Goal: Communication & Community: Answer question/provide support

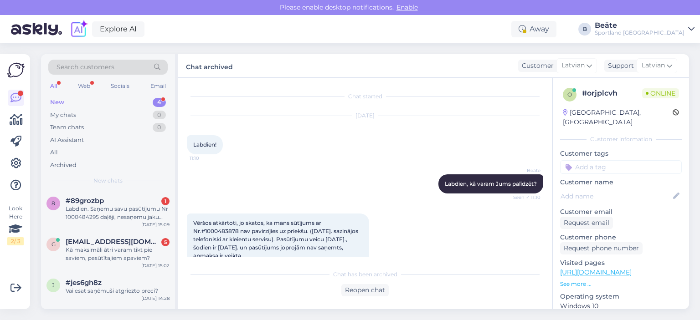
scroll to position [146, 0]
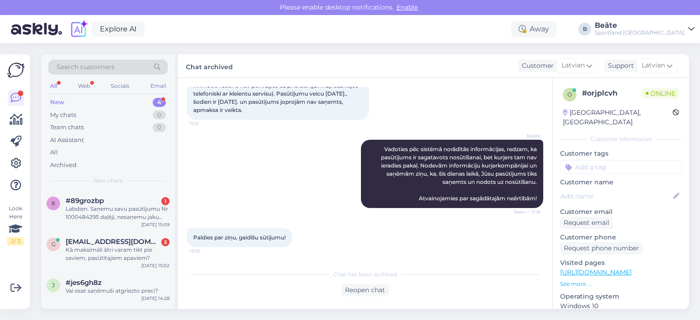
click at [118, 215] on div "Labdien. Saņemu savu pasūtījumu Nr 1000484295 daļēji, nesaņemu jaku (artikl Nr …" at bounding box center [118, 213] width 104 height 16
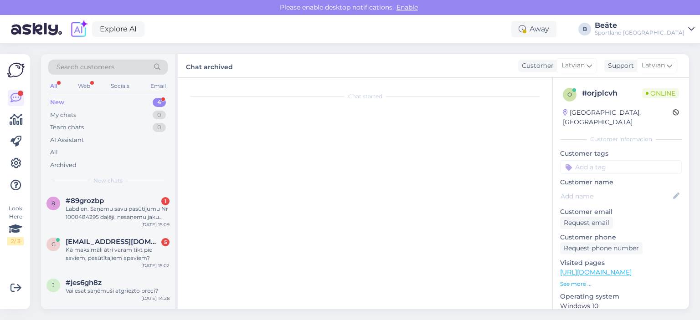
scroll to position [0, 0]
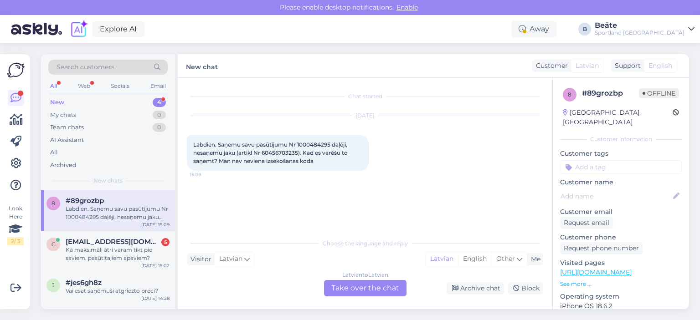
click at [362, 289] on div "Latvian to Latvian Take over the chat" at bounding box center [365, 288] width 82 height 16
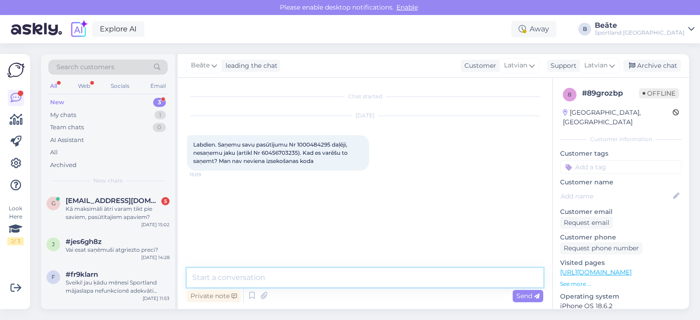
click at [359, 282] on textarea at bounding box center [365, 277] width 356 height 19
type textarea "Sveiki, pārbaudīsim pasūtījuma statusu."
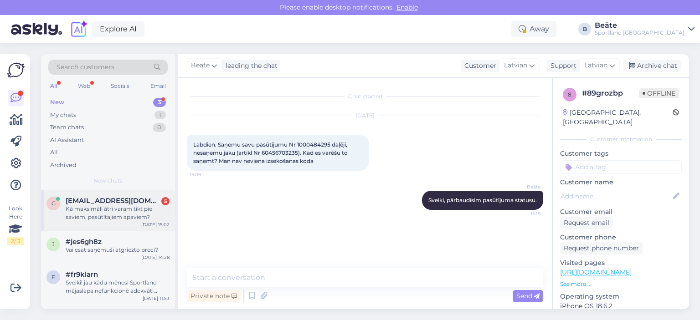
click at [112, 214] on div "Kā maksimāli ātri varam tikt pie saviem, pasūtītajiem apaviem?" at bounding box center [118, 213] width 104 height 16
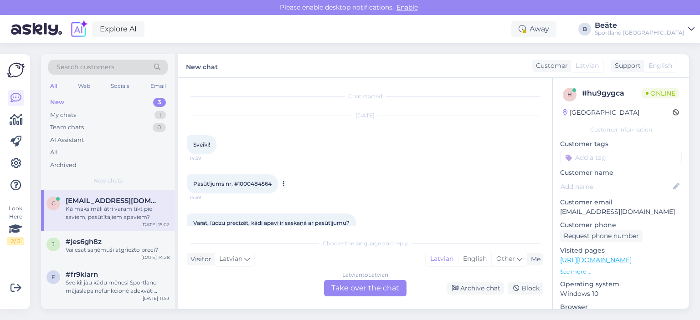
click at [265, 183] on span "Pasūtījums nr. #1000484564" at bounding box center [232, 183] width 78 height 7
drag, startPoint x: 265, startPoint y: 183, endPoint x: 395, endPoint y: 167, distance: 131.7
click at [395, 167] on div "Pasūtījums nr. #1000484564 14:59" at bounding box center [365, 183] width 356 height 39
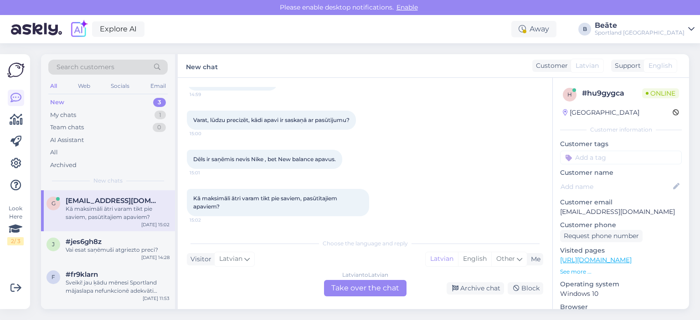
click at [376, 289] on div "Latvian to Latvian Take over the chat" at bounding box center [365, 288] width 82 height 16
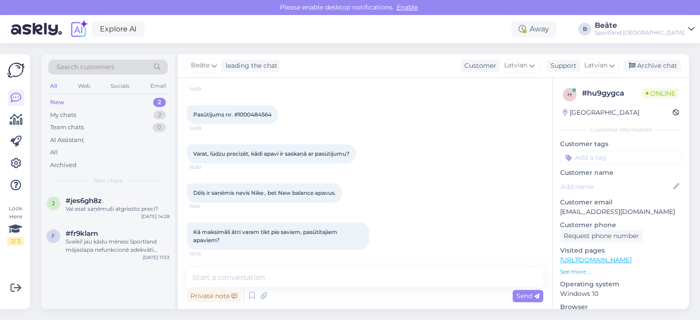
scroll to position [69, 0]
click at [377, 282] on textarea at bounding box center [365, 277] width 356 height 19
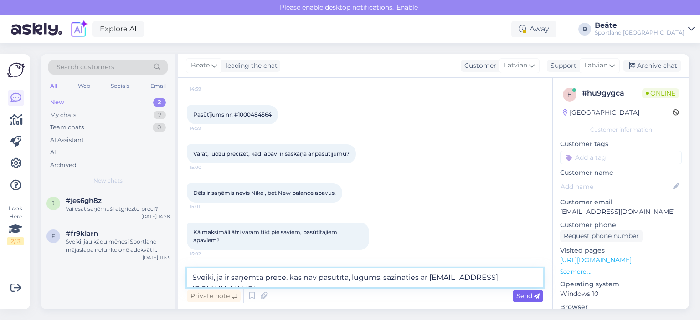
type textarea "Sveiki, ja ir saņemta prece, kas nav pasūtīta, lūgums, sazināties ar [EMAIL_ADD…"
click at [521, 295] on span "Send" at bounding box center [527, 296] width 23 height 8
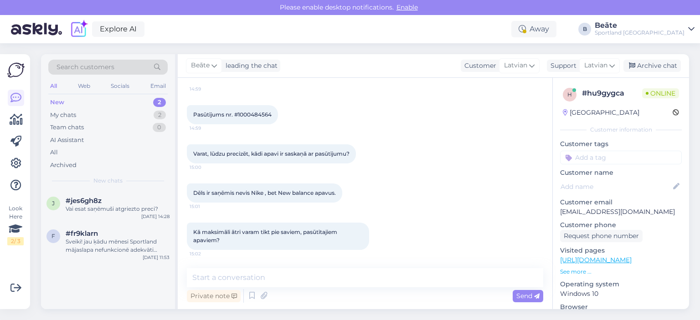
scroll to position [117, 0]
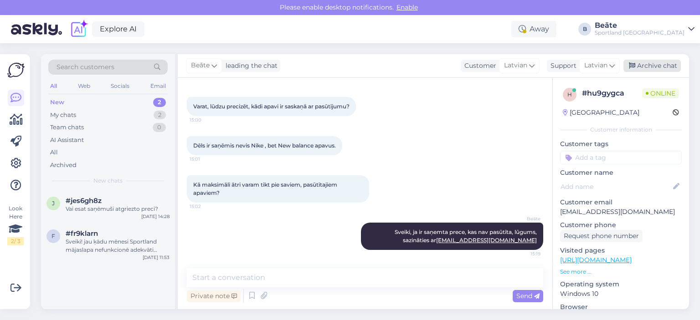
click at [665, 66] on div "Archive chat" at bounding box center [651, 66] width 57 height 12
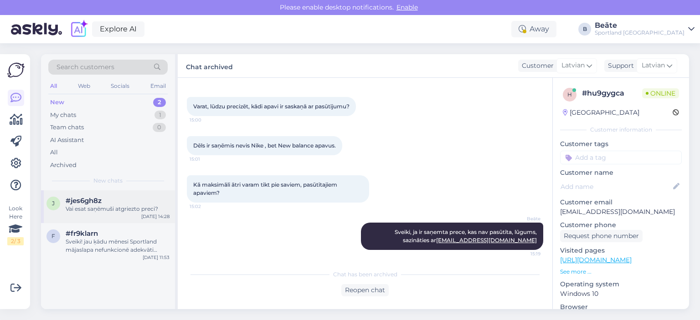
click at [117, 207] on div "Vai esat saņēmuši atgriezto preci?" at bounding box center [118, 209] width 104 height 8
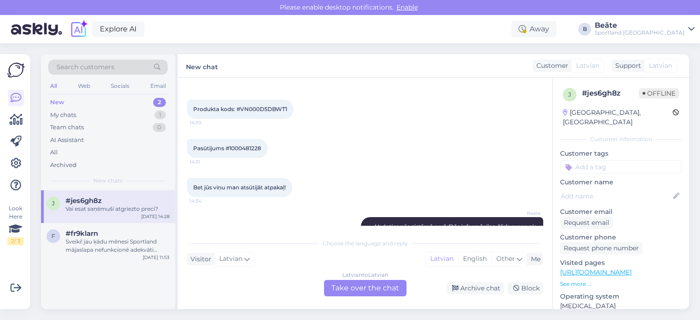
scroll to position [88, 0]
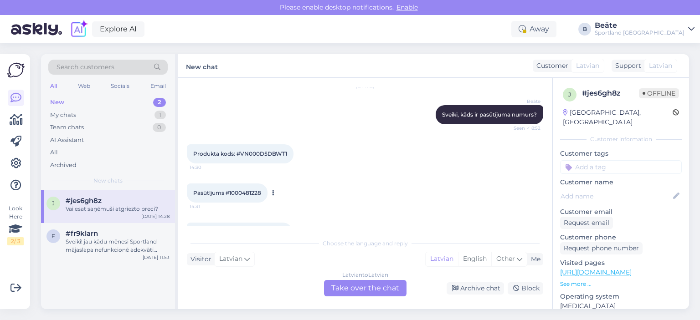
click at [251, 191] on span "Pasūtījums #1000481228" at bounding box center [227, 193] width 68 height 7
copy div "1000481228 14:31"
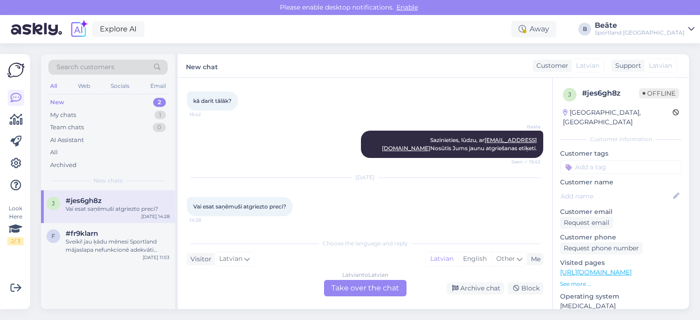
click at [383, 289] on div "Latvian to Latvian Take over the chat" at bounding box center [365, 288] width 82 height 16
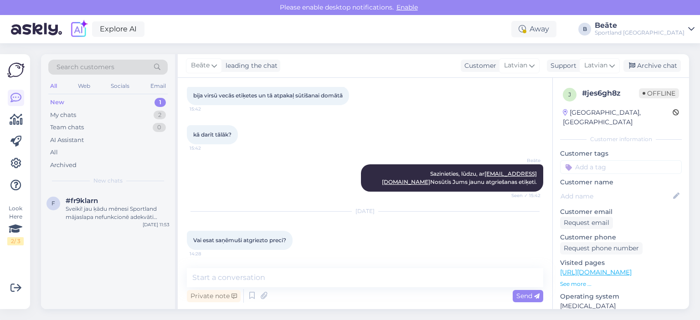
scroll to position [328, 0]
click at [381, 285] on textarea at bounding box center [365, 277] width 356 height 19
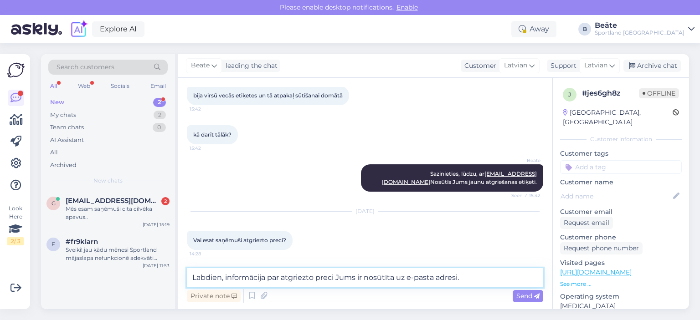
type textarea "Labdien, informācija par atgriezto preci Jums ir nosūtīta uz e-pasta adresi."
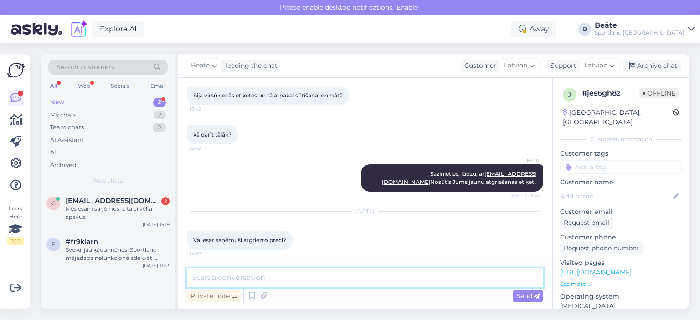
scroll to position [375, 0]
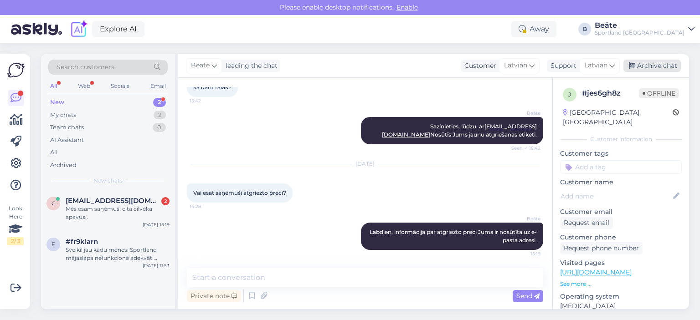
click at [664, 67] on div "Archive chat" at bounding box center [651, 66] width 57 height 12
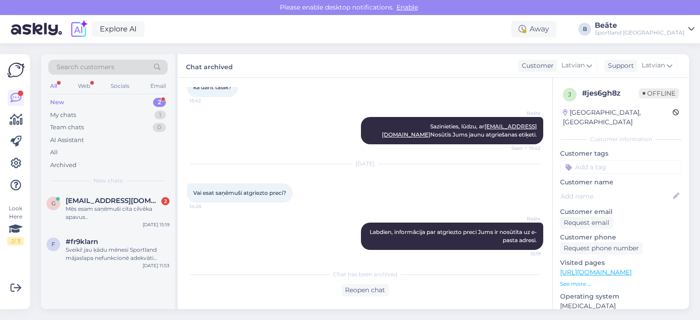
click at [133, 216] on div "Mēs esam saņēmuši cita cilvēka apavus.." at bounding box center [118, 213] width 104 height 16
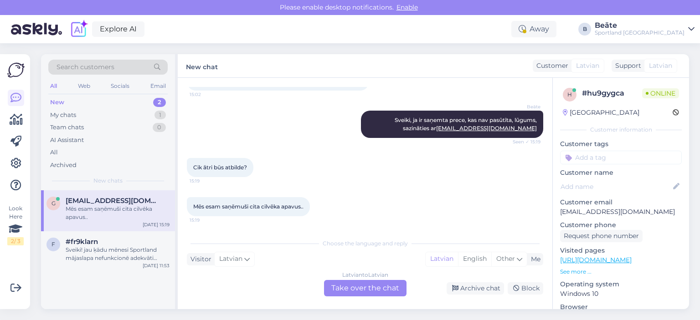
click at [378, 292] on div "Latvian to Latvian Take over the chat" at bounding box center [365, 288] width 82 height 16
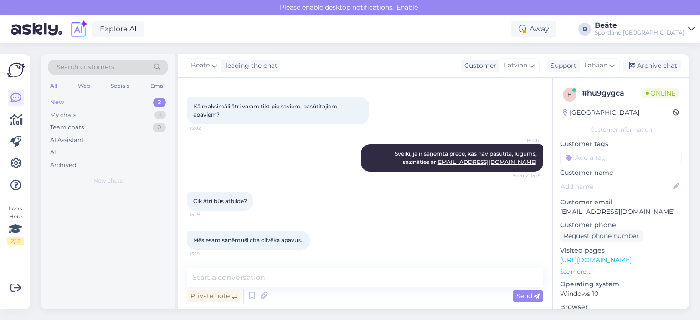
scroll to position [195, 0]
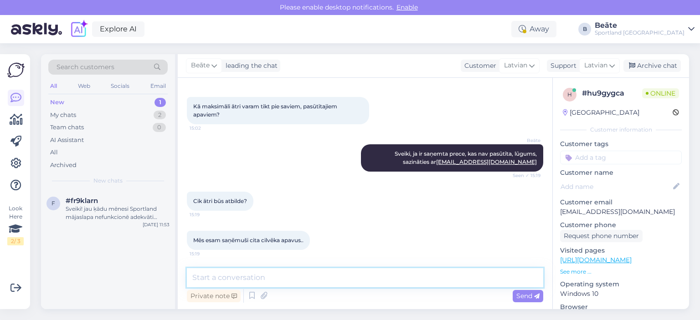
click at [375, 287] on textarea at bounding box center [365, 277] width 356 height 19
type textarea "Šīs dienas laikā."
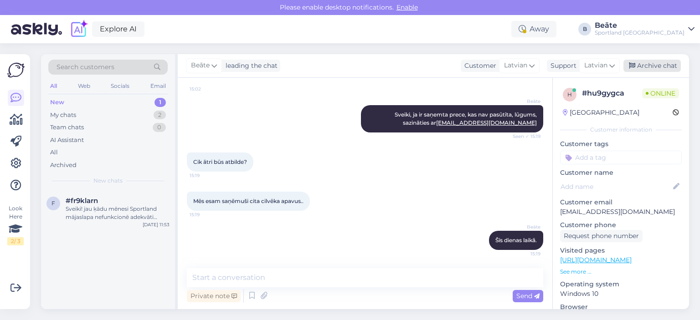
click at [660, 65] on div "Archive chat" at bounding box center [651, 66] width 57 height 12
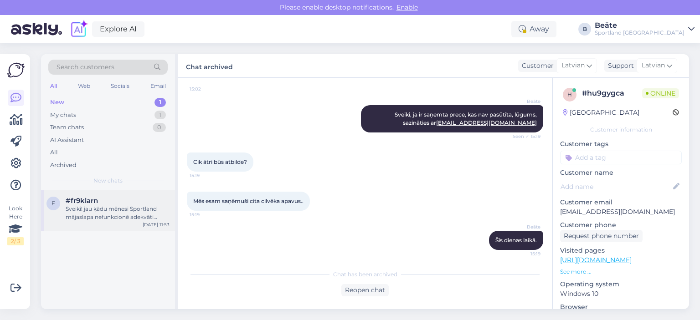
click at [113, 210] on div "Sveiki! jau ķādu mēnesi Sportland mājaslapa nefunkcionē adekvāti (nevar pārškir…" at bounding box center [118, 213] width 104 height 16
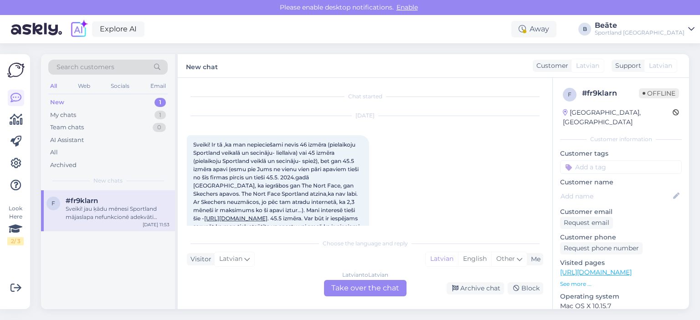
scroll to position [430, 0]
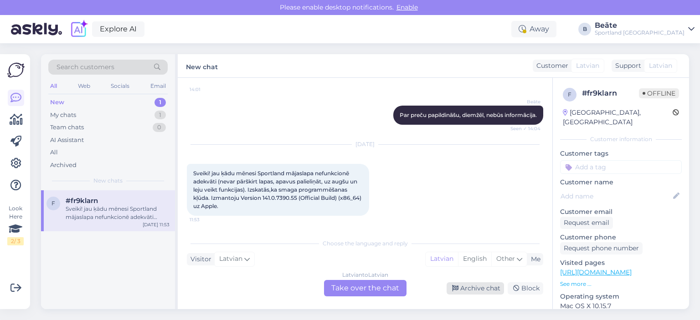
click at [488, 284] on div "Archive chat" at bounding box center [474, 288] width 57 height 12
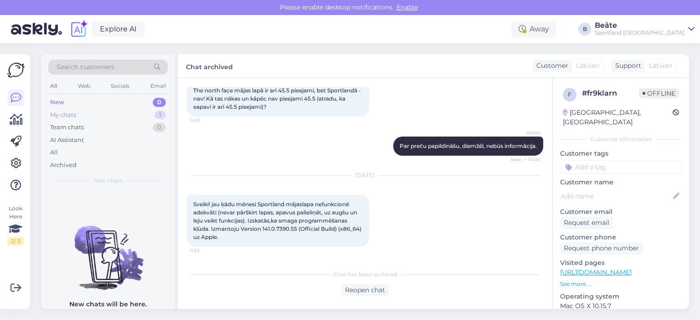
click at [73, 114] on div "My chats" at bounding box center [63, 115] width 26 height 9
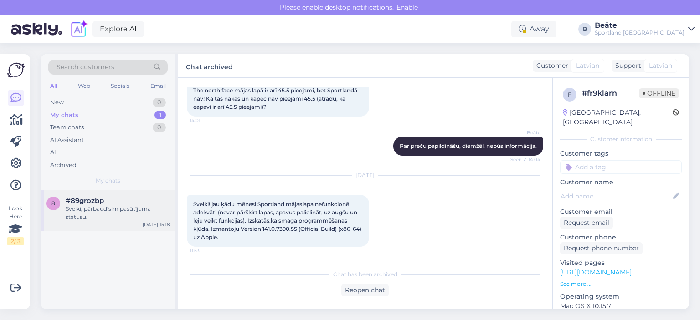
click at [109, 207] on div "Sveiki, pārbaudīsim pasūtījuma statusu." at bounding box center [118, 213] width 104 height 16
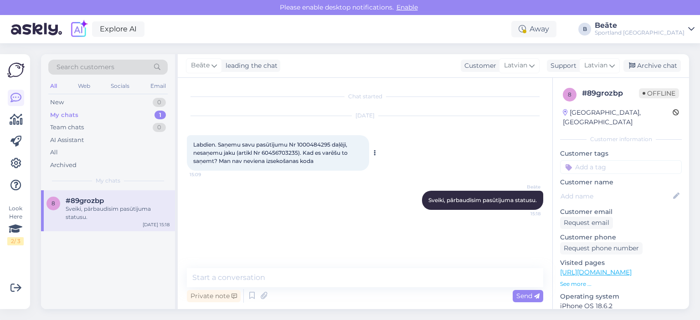
click at [313, 140] on div "Labdien. Saņemu savu pasūtījumu Nr 1000484295 daļēji, nesaņemu jaku (artikl Nr …" at bounding box center [278, 153] width 182 height 36
copy span "1000484295"
click at [361, 282] on textarea at bounding box center [365, 277] width 356 height 19
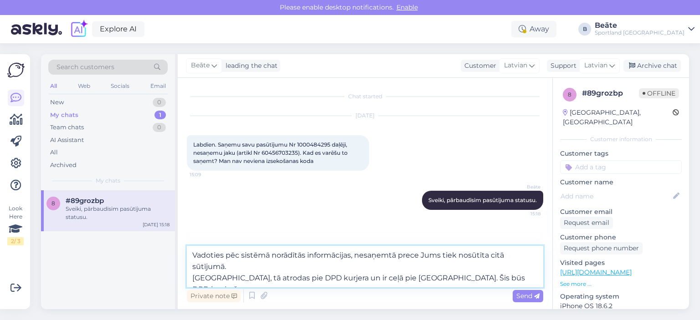
paste textarea "05757995530640"
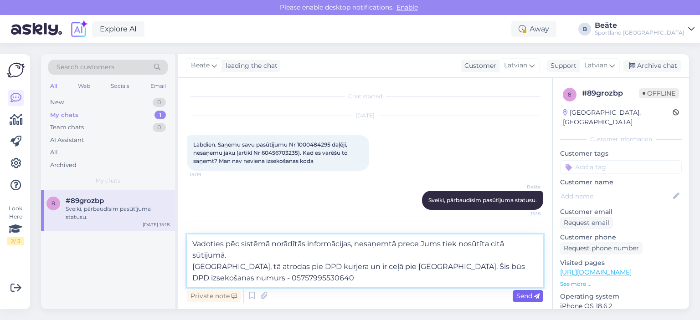
type textarea "Vadoties pēc sistēmā norādītās informācijas, nesaņemtā prece Jums tiek nosūtīta…"
click at [515, 292] on div "Send" at bounding box center [528, 296] width 31 height 12
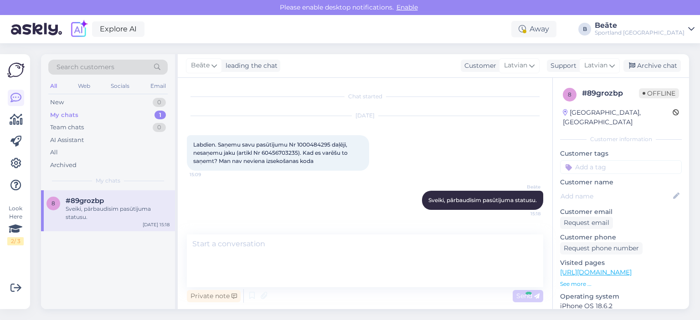
scroll to position [24, 0]
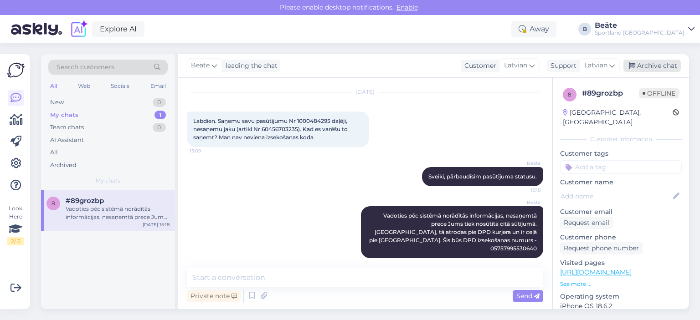
click at [634, 65] on icon at bounding box center [632, 66] width 6 height 6
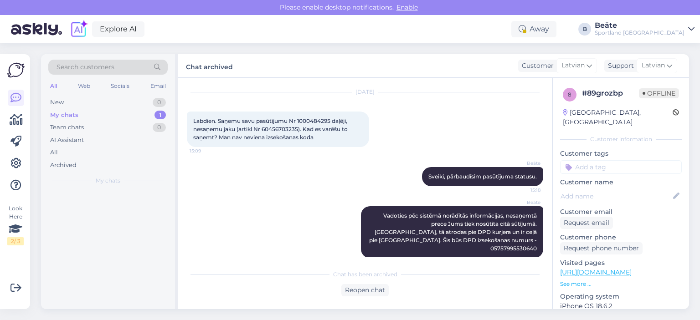
scroll to position [26, 0]
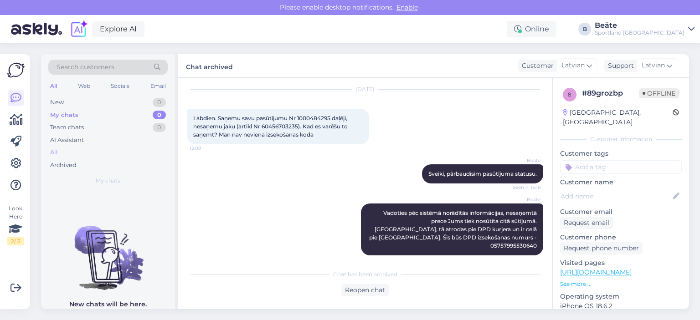
click at [67, 147] on div "All" at bounding box center [107, 152] width 119 height 13
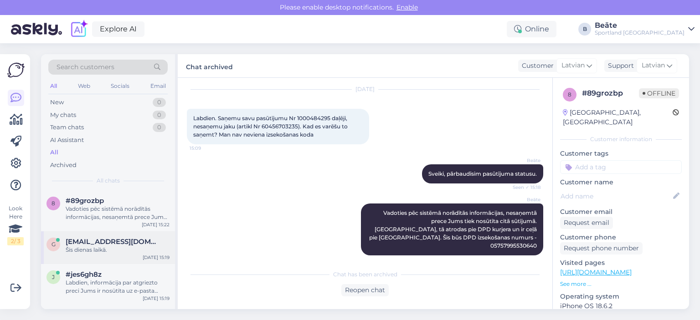
click at [115, 257] on div "g [EMAIL_ADDRESS][DOMAIN_NAME] Šīs dienas laikā. [DATE] 15:19" at bounding box center [108, 247] width 134 height 33
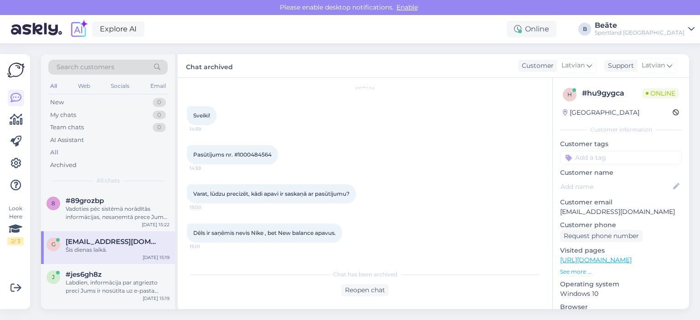
scroll to position [9, 0]
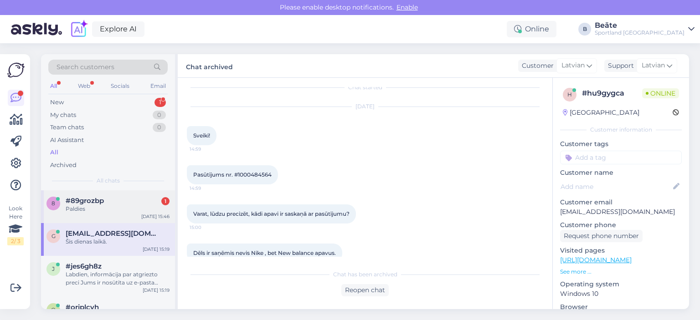
click at [101, 208] on div "Paldies" at bounding box center [118, 209] width 104 height 8
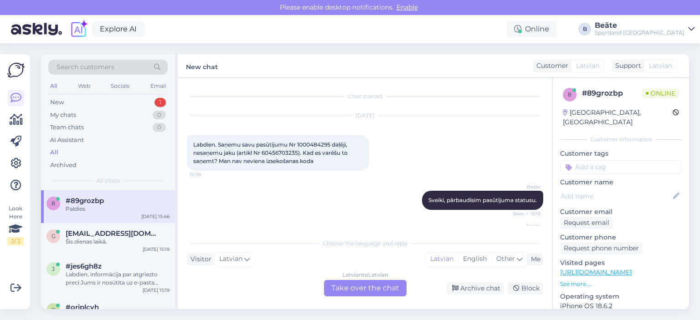
scroll to position [97, 0]
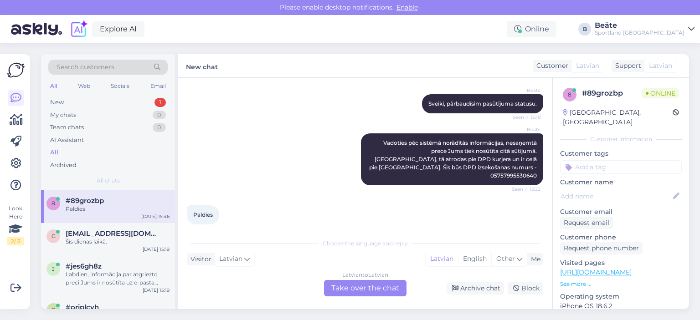
click at [385, 293] on div "Latvian to Latvian Take over the chat" at bounding box center [365, 288] width 82 height 16
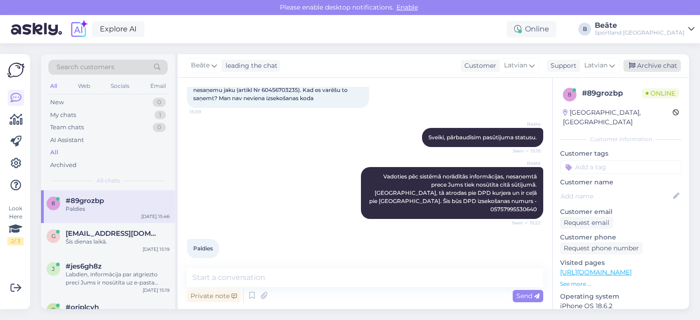
click at [649, 60] on div "Archive chat" at bounding box center [651, 66] width 57 height 12
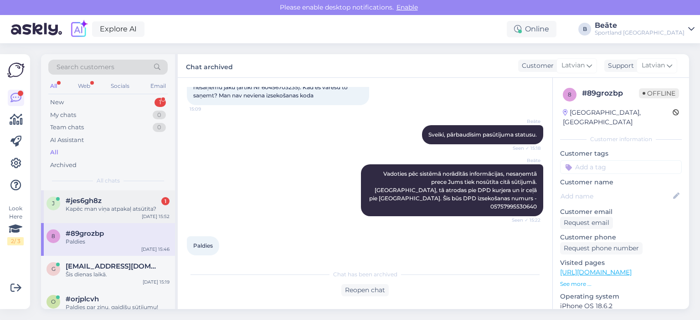
click at [115, 205] on div "Kapēc man viņa atpakaļ atsūtīta?" at bounding box center [118, 209] width 104 height 8
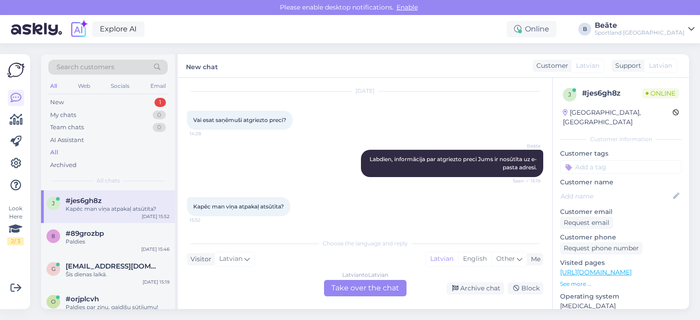
click at [363, 284] on div "Latvian to Latvian Take over the chat" at bounding box center [365, 288] width 82 height 16
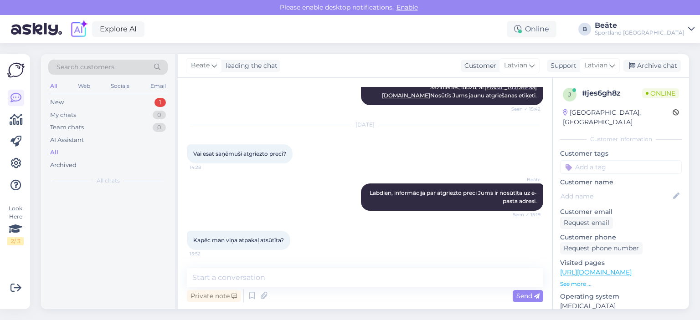
scroll to position [415, 0]
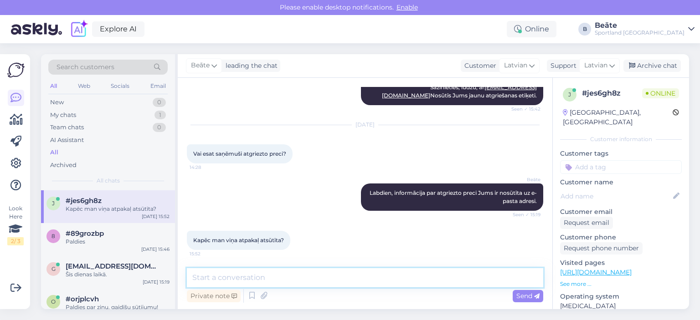
click at [366, 278] on textarea at bounding box center [365, 277] width 356 height 19
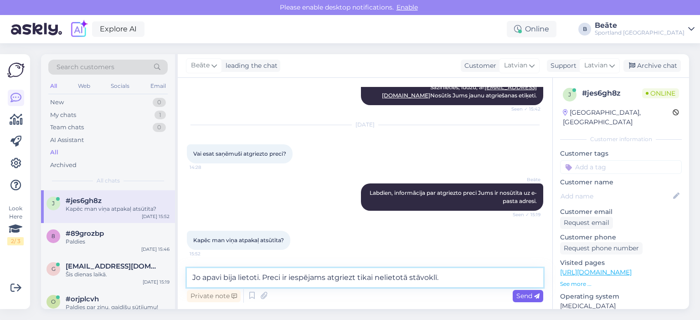
type textarea "Jo apavi bija lietoti. Preci ir iespējams atgriezt tikai nelietotā stāvoklī."
click at [525, 296] on span "Send" at bounding box center [527, 296] width 23 height 8
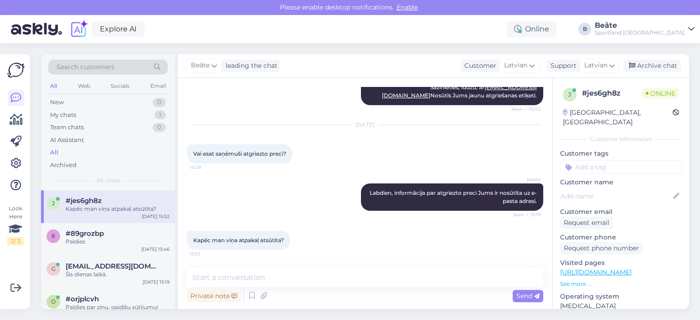
scroll to position [462, 0]
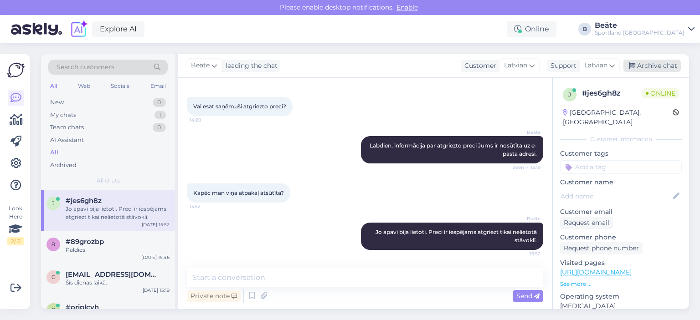
click at [647, 63] on div "Archive chat" at bounding box center [651, 66] width 57 height 12
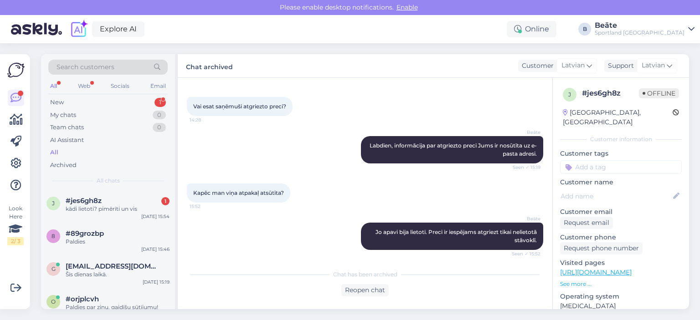
scroll to position [504, 0]
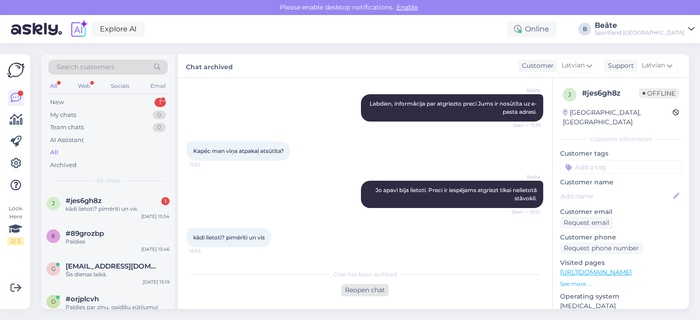
click at [368, 286] on div "Reopen chat" at bounding box center [364, 290] width 47 height 12
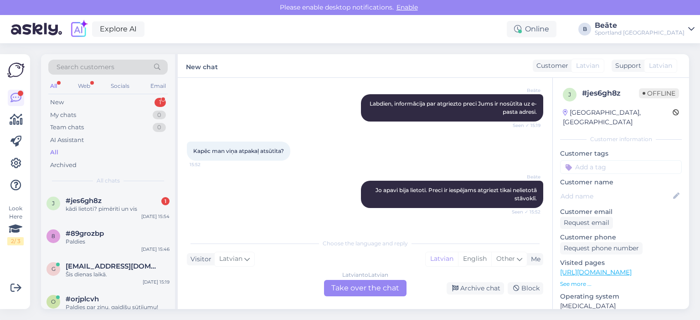
click at [368, 286] on div "Latvian to Latvian Take over the chat" at bounding box center [365, 288] width 82 height 16
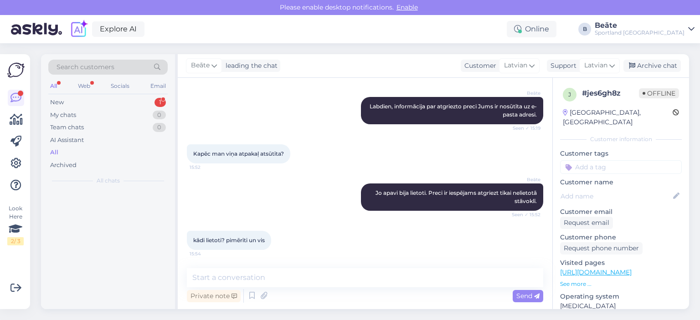
scroll to position [501, 0]
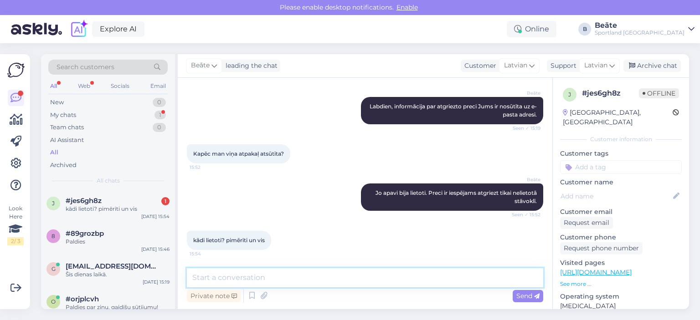
click at [368, 286] on textarea at bounding box center [365, 277] width 356 height 19
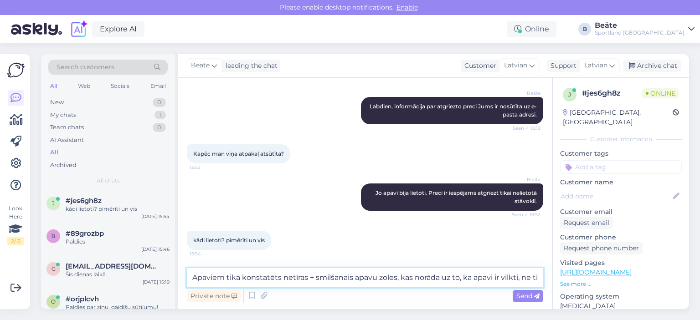
scroll to position [504, 0]
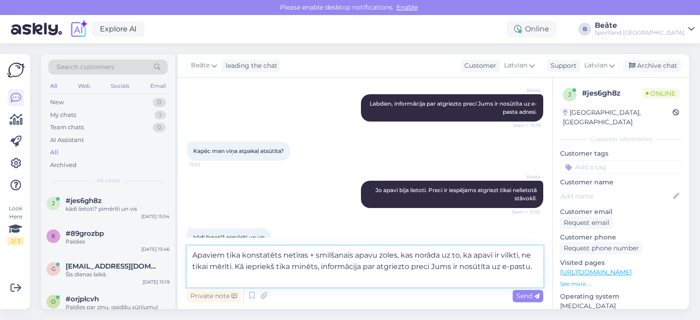
type textarea "Apaviem tika konstatēts netīras + smilšanais apavu zoles, kas norāda uz to, ka …"
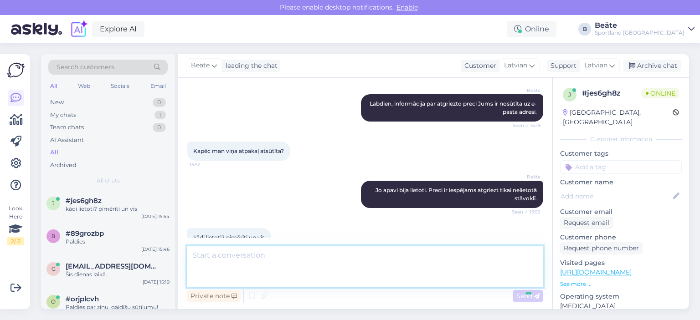
scroll to position [565, 0]
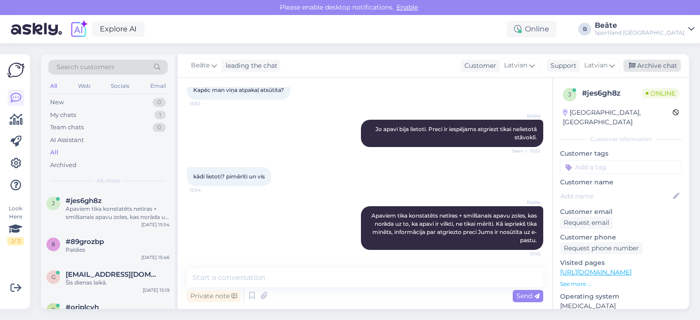
click at [650, 67] on div "Archive chat" at bounding box center [651, 66] width 57 height 12
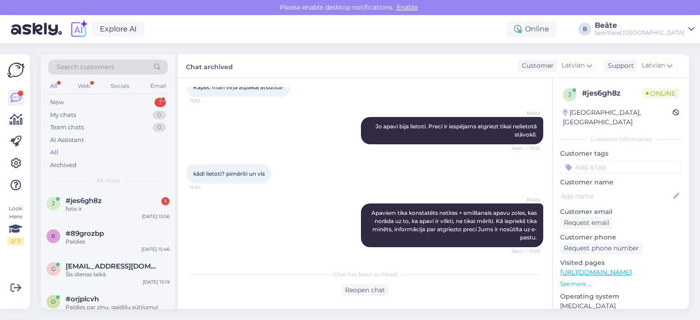
scroll to position [607, 0]
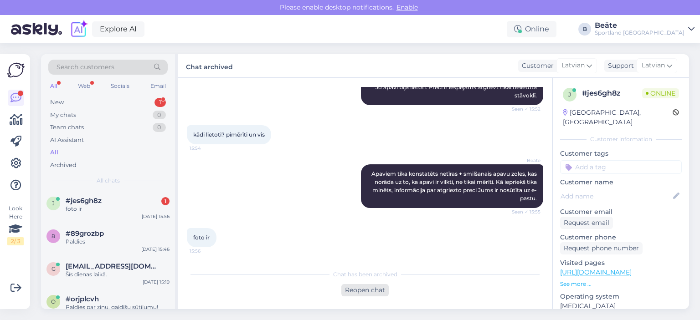
click at [378, 290] on div "Reopen chat" at bounding box center [364, 290] width 47 height 12
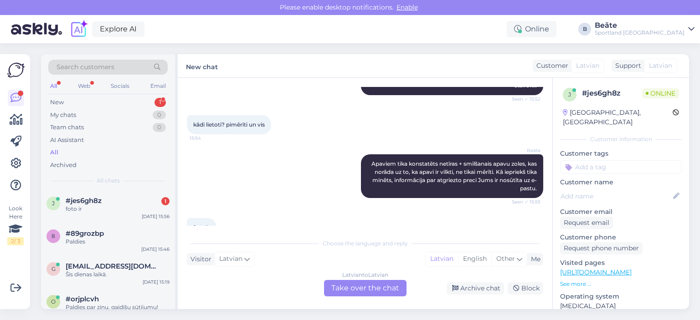
click at [378, 290] on div "Latvian to Latvian Take over the chat" at bounding box center [365, 288] width 82 height 16
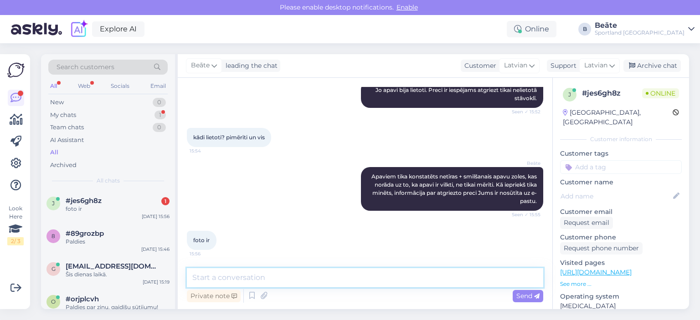
click at [379, 282] on textarea at bounding box center [365, 277] width 356 height 19
type textarea "E-pastā viss ir nosūtīts."
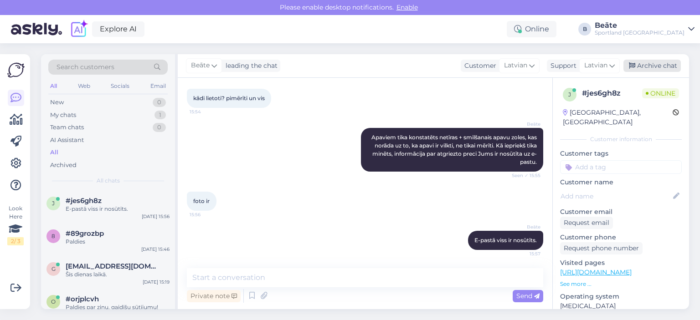
click at [644, 63] on div "Archive chat" at bounding box center [651, 66] width 57 height 12
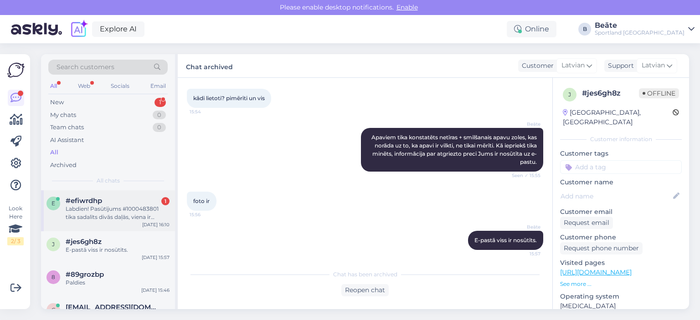
click at [139, 195] on div "e #efiwrdhp 1 Labdien! Pasūtījums #1000483801 tika sadalīts divās daļās, viena …" at bounding box center [108, 210] width 134 height 41
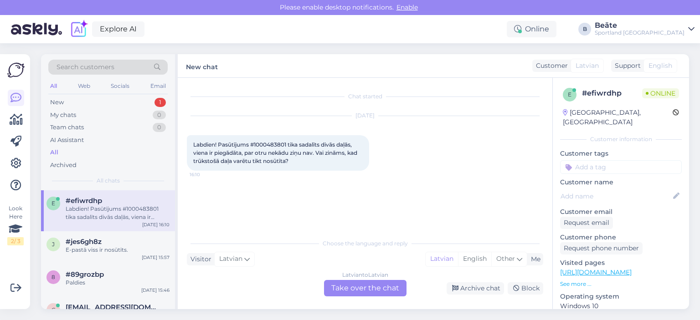
click at [370, 289] on div "Latvian to Latvian Take over the chat" at bounding box center [365, 288] width 82 height 16
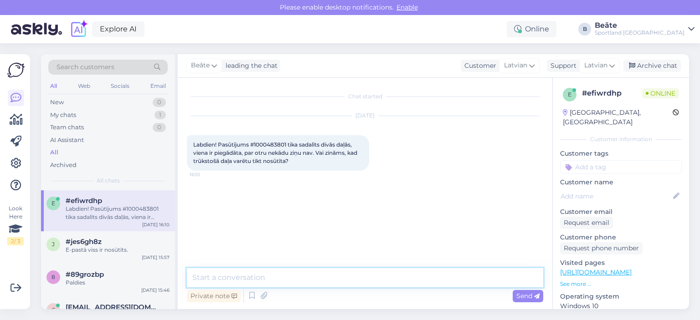
click at [369, 280] on textarea at bounding box center [365, 277] width 356 height 19
type textarea "Sveiki, pārbaudīsim pasūtījuma statusu."
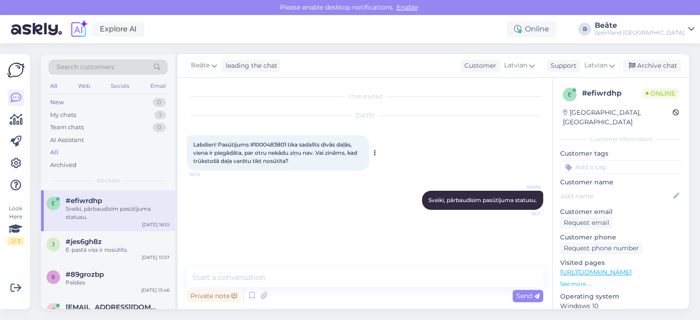
click at [265, 145] on span "Labdien! Pasūtījums #1000483801 tika sadalīts divās daļās, viena ir piegādāta, …" at bounding box center [275, 152] width 165 height 23
copy span "1000483801"
click at [307, 275] on textarea at bounding box center [365, 277] width 356 height 19
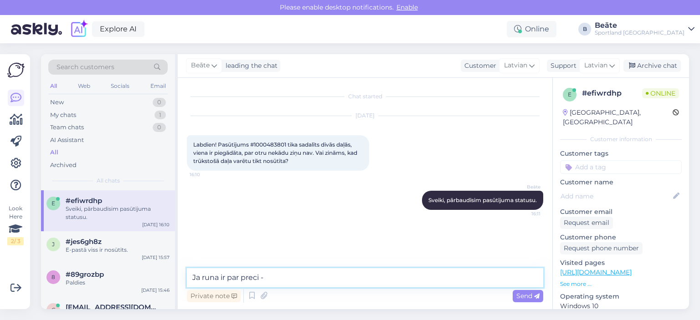
paste textarea "ADIDAS ESSENTIAL 3-STRIPES"
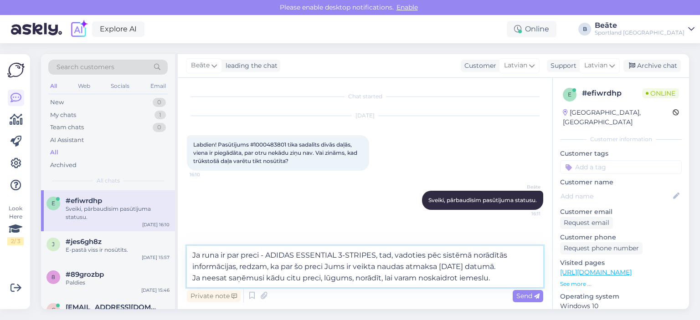
type textarea "Ja runa ir par preci - ADIDAS ESSENTIAL 3-STRIPES, tad, vadoties pēc sistēmā no…"
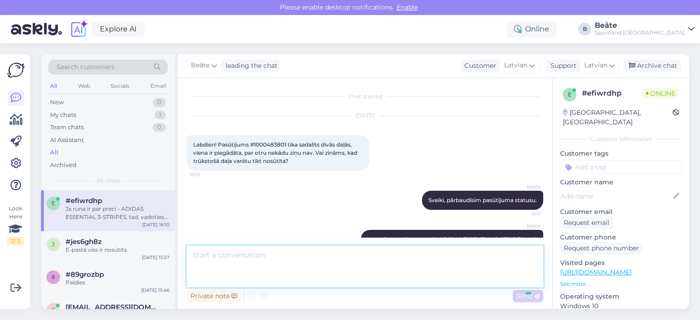
scroll to position [32, 0]
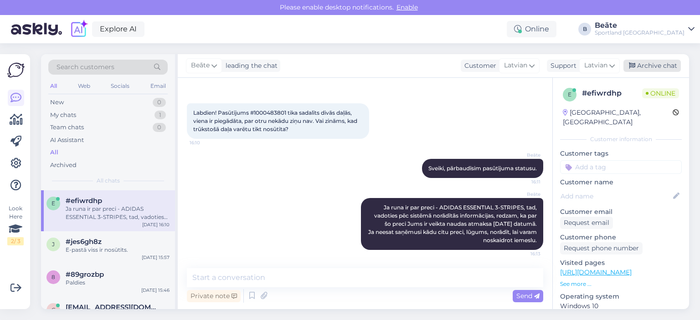
click at [655, 66] on div "Archive chat" at bounding box center [651, 66] width 57 height 12
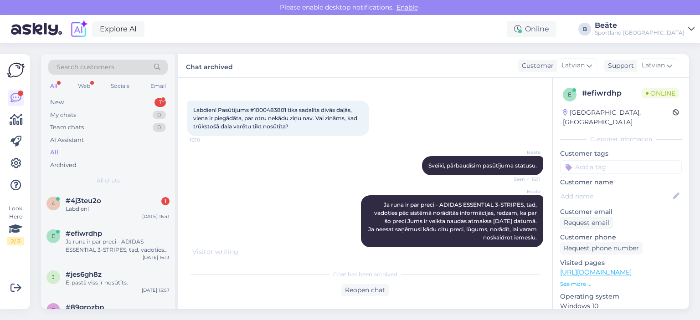
scroll to position [45, 0]
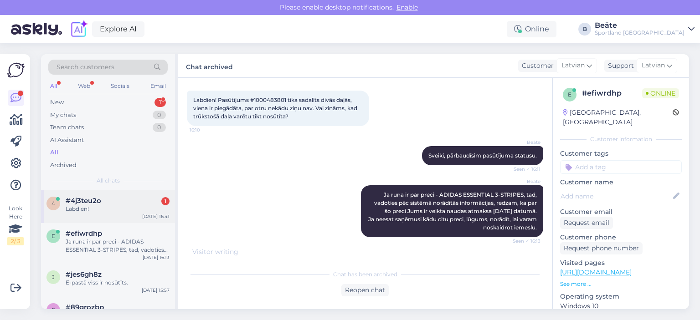
click at [117, 209] on div "Labdien!" at bounding box center [118, 209] width 104 height 8
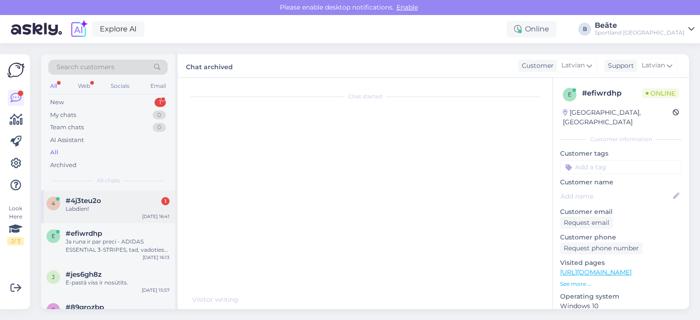
scroll to position [0, 0]
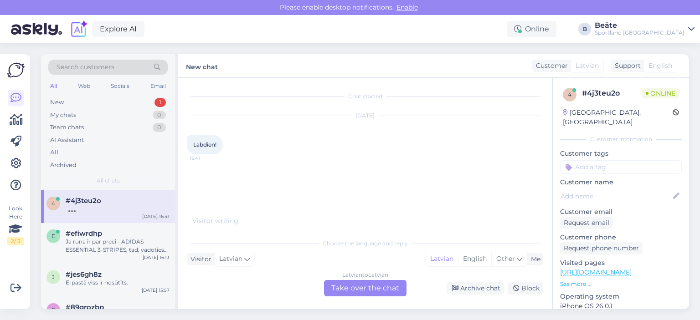
click at [359, 295] on div "Latvian to Latvian Take over the chat" at bounding box center [365, 288] width 82 height 16
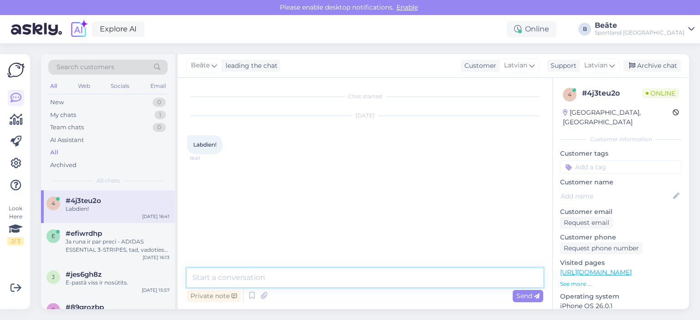
click at [363, 280] on textarea at bounding box center [365, 277] width 356 height 19
type textarea "Labdien, kā varam Jums palīdzēt?"
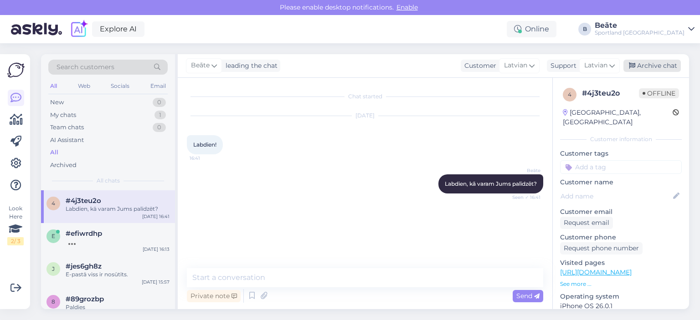
click at [647, 66] on div "Archive chat" at bounding box center [651, 66] width 57 height 12
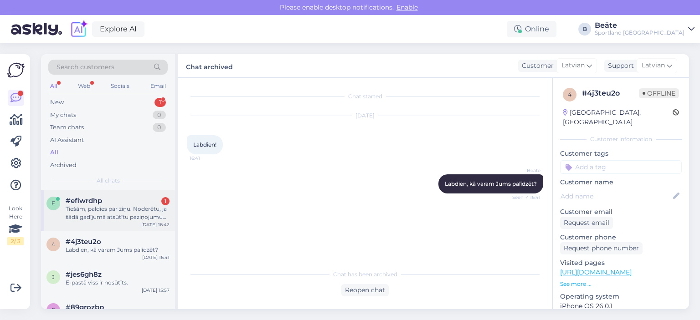
click at [110, 215] on div "Tiešām, paldies par ziņu. Noderētu, ja šādā gadījumā atsūtītu paziņojumu vai ma…" at bounding box center [118, 213] width 104 height 16
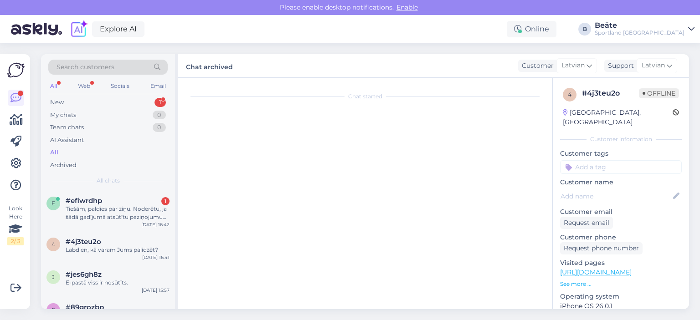
scroll to position [121, 0]
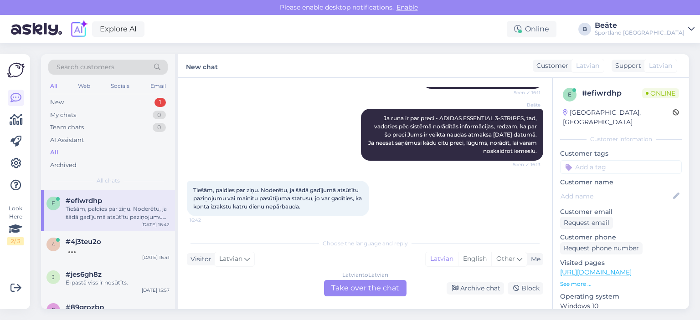
click at [385, 289] on div "Latvian to Latvian Take over the chat" at bounding box center [365, 288] width 82 height 16
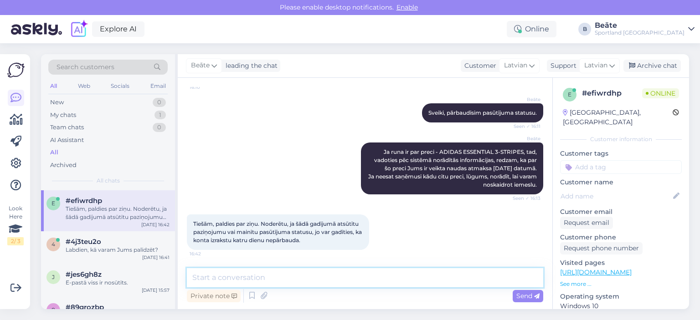
click at [384, 285] on textarea at bounding box center [365, 277] width 356 height 19
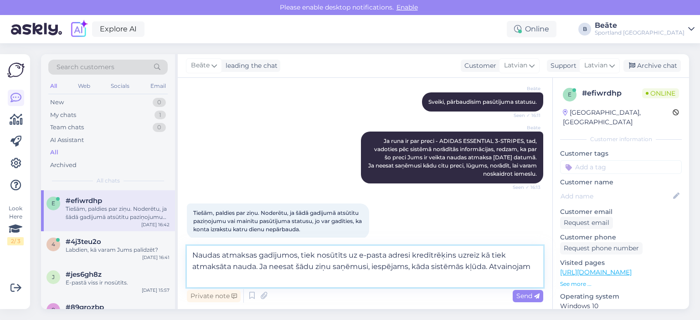
scroll to position [109, 0]
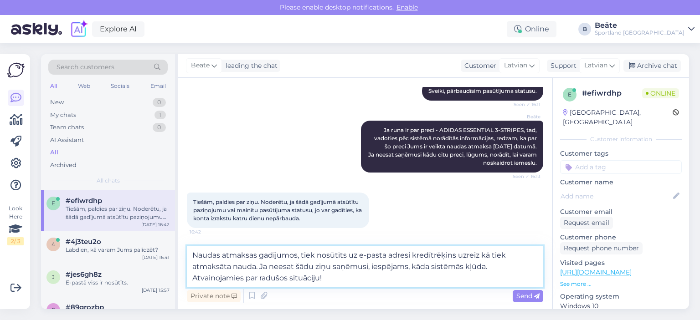
type textarea "Naudas atmaksas gadījumos, tiek nosūtīts uz e-pasta adresi kredītrēķins uzreiz …"
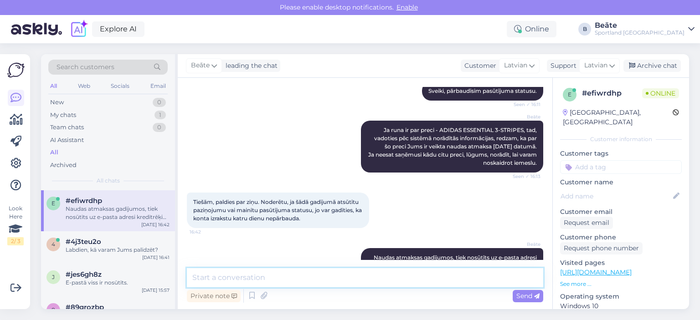
scroll to position [151, 0]
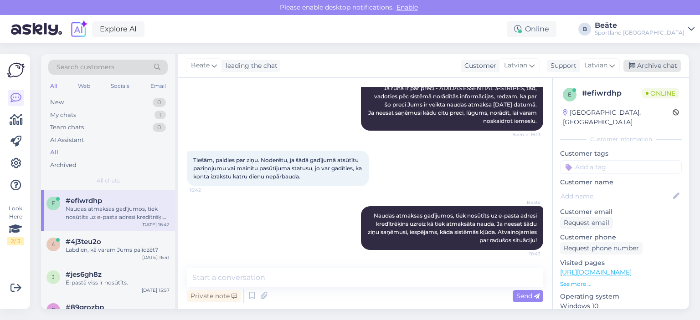
click at [659, 70] on div "Archive chat" at bounding box center [651, 66] width 57 height 12
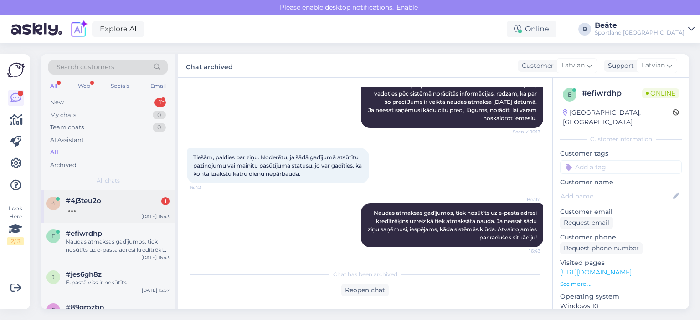
click at [113, 211] on div at bounding box center [118, 209] width 104 height 8
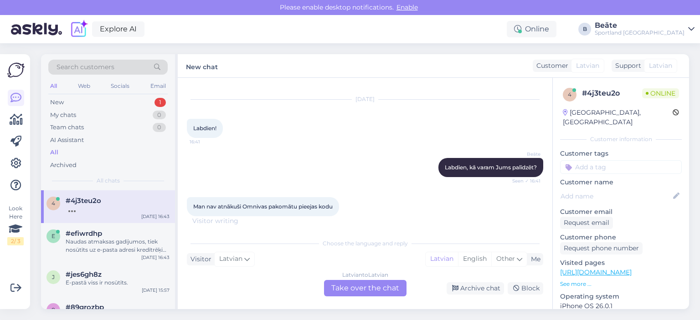
scroll to position [56, 0]
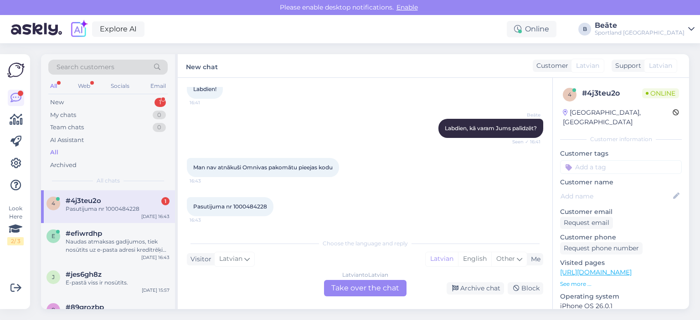
click at [357, 287] on div "Latvian to Latvian Take over the chat" at bounding box center [365, 288] width 82 height 16
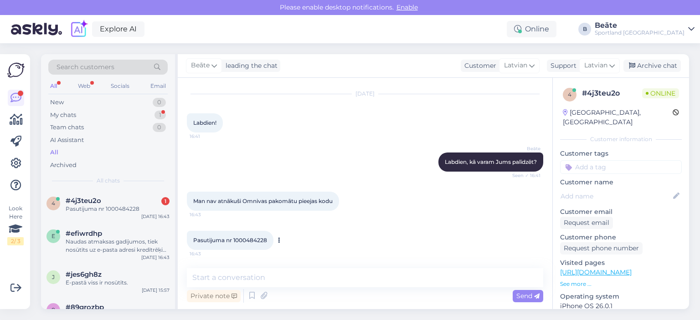
click at [256, 238] on span "Pasutijuma nr 1000484228" at bounding box center [230, 240] width 74 height 7
copy div "1000484228 16:43"
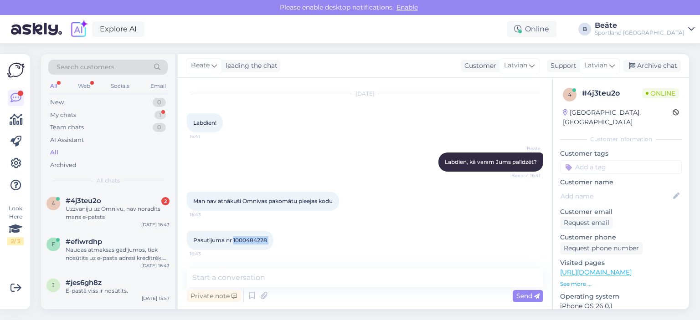
scroll to position [61, 0]
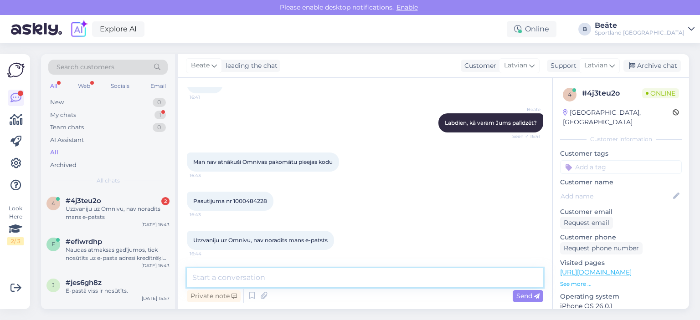
click at [309, 277] on textarea at bounding box center [365, 277] width 356 height 19
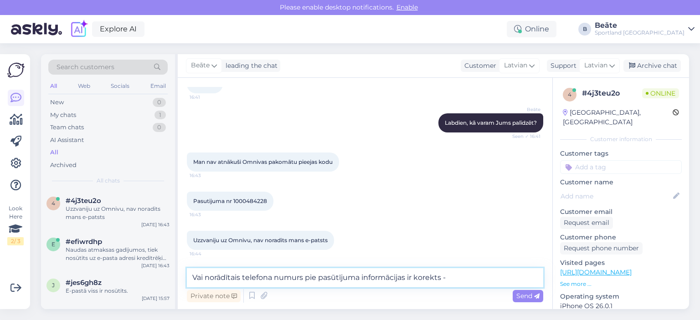
paste textarea "T: [PHONE_NUMBER]"
type textarea "Vai norādītais telefona numurs pie pasūtījuma informācijas ir korekts - T: [PHO…"
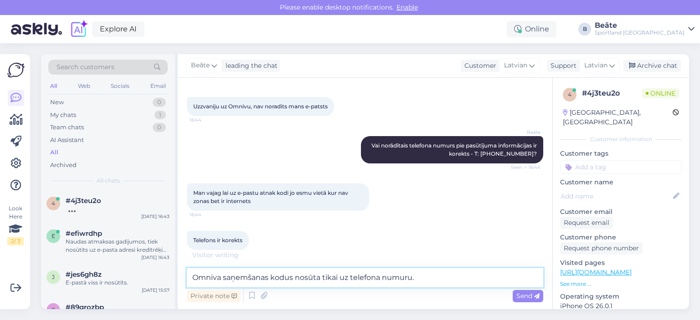
scroll to position [204, 0]
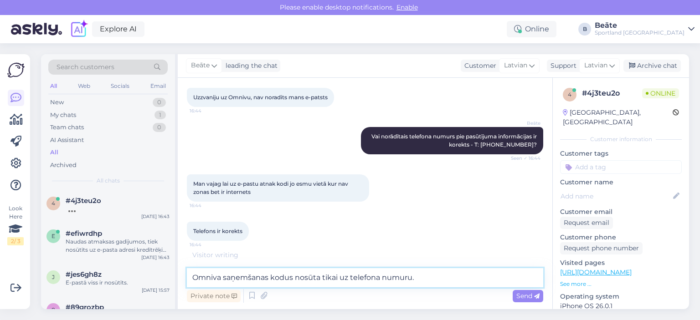
drag, startPoint x: 433, startPoint y: 281, endPoint x: 186, endPoint y: 271, distance: 247.6
click at [186, 271] on div "Chat started [DATE] Labdien! 16:41 [PERSON_NAME], kā varam Jums palīdzēt? Seen …" at bounding box center [365, 193] width 374 height 231
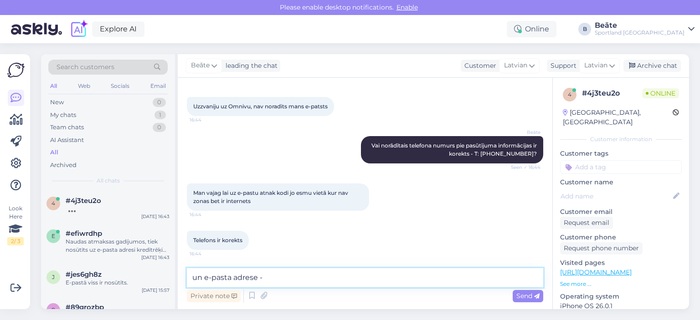
paste textarea "[PERSON_NAME][EMAIL_ADDRESS][DOMAIN_NAME]"
type textarea "un e-pasta adrese - [PERSON_NAME][EMAIL_ADDRESS][DOMAIN_NAME] ?"
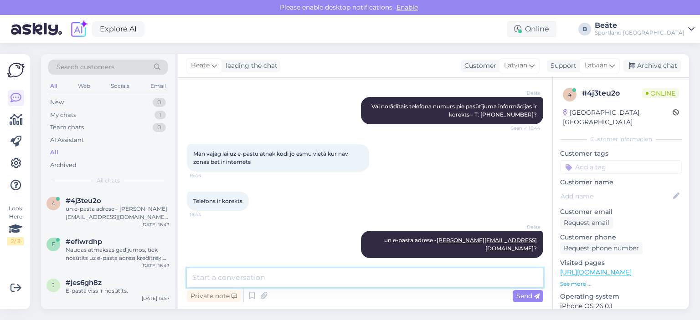
scroll to position [273, 0]
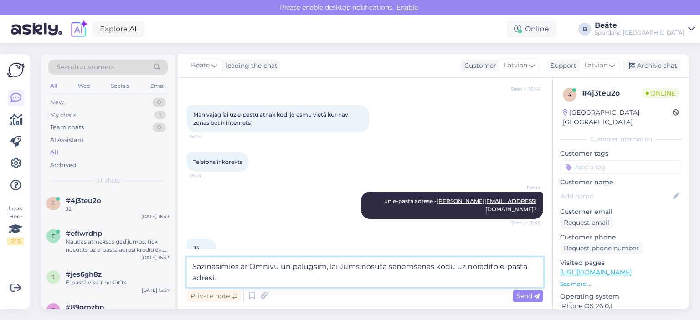
type textarea "Sazināsimies ar Omnivu un palūgsim, lai Jums nosūta saņemšanas kodu uz norādīto…"
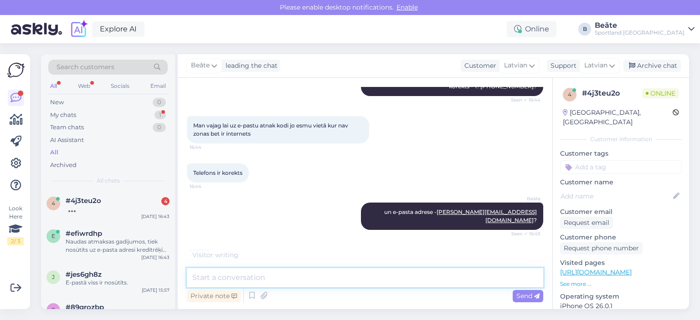
scroll to position [486, 0]
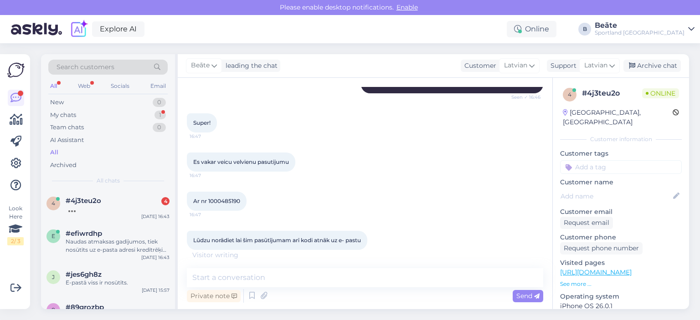
click at [368, 205] on div "Ar nr 1000485190 16:47" at bounding box center [365, 201] width 356 height 39
click at [225, 198] on span "Ar nr 1000485190" at bounding box center [216, 201] width 47 height 7
copy div "1000485190 16:47"
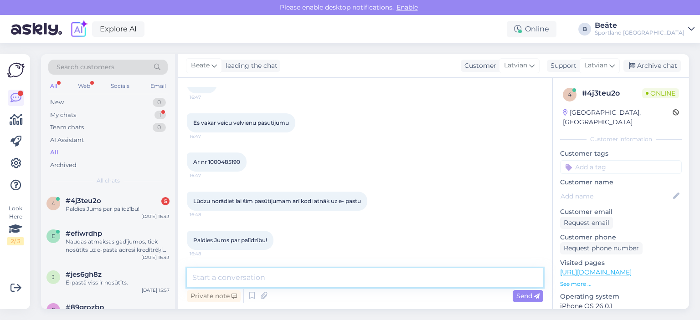
click at [295, 271] on textarea at bounding box center [365, 277] width 356 height 19
type textarea "Nodosim informāciju arī par šo pasūtījumu."
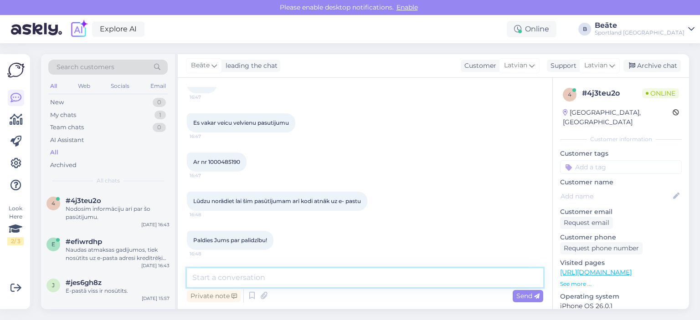
scroll to position [564, 0]
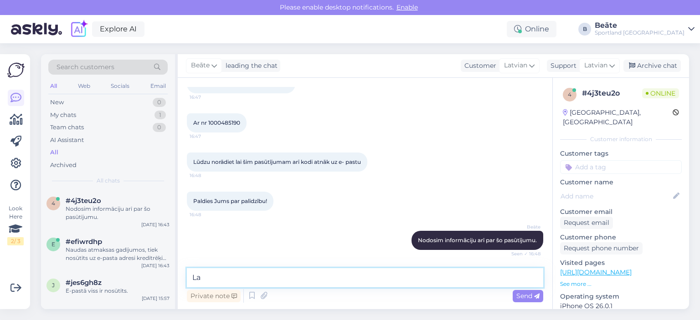
type textarea "L"
type textarea "[PERSON_NAME] vakaru! :)"
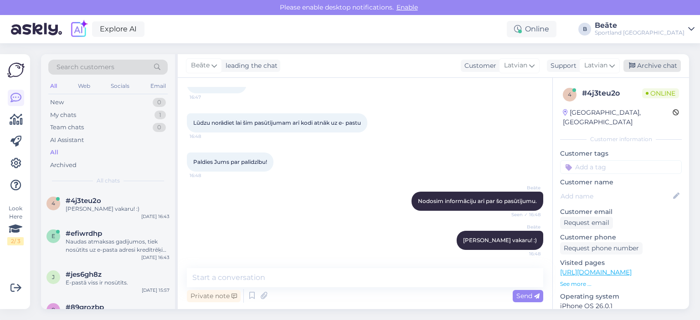
click at [654, 67] on div "Archive chat" at bounding box center [651, 66] width 57 height 12
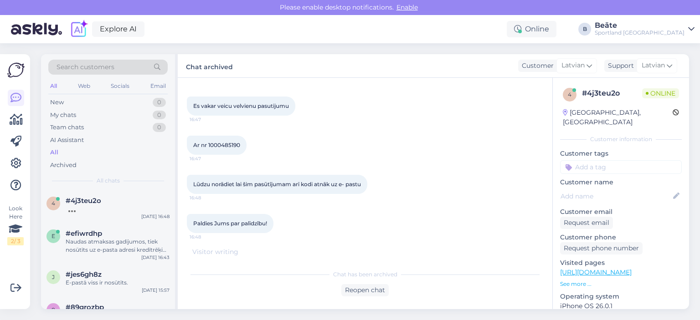
scroll to position [467, 0]
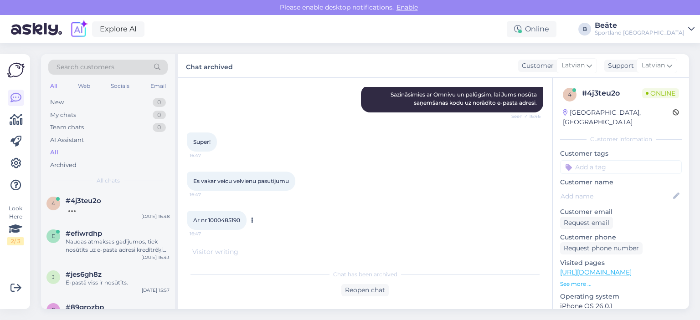
click at [231, 217] on span "Ar nr 1000485190" at bounding box center [216, 220] width 47 height 7
copy div "1000485190 16:47"
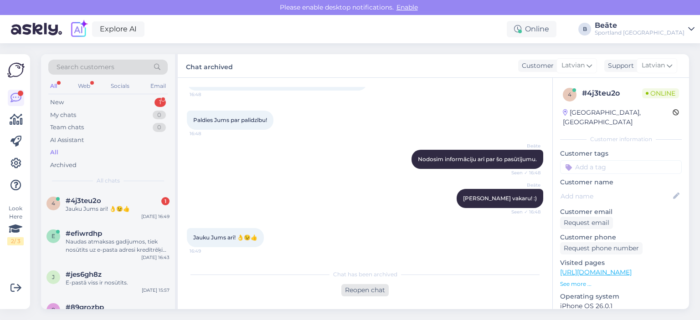
click at [354, 290] on div "Reopen chat" at bounding box center [364, 290] width 47 height 12
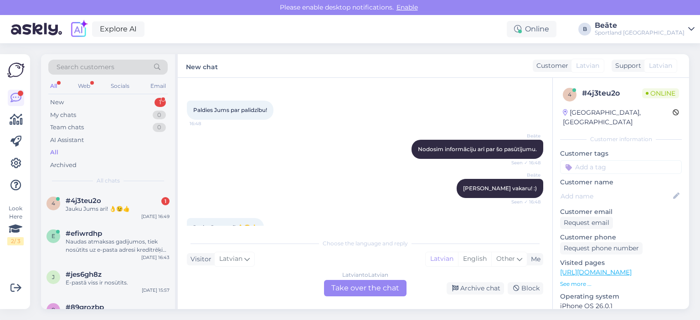
click at [376, 288] on div "Latvian to Latvian Take over the chat" at bounding box center [365, 288] width 82 height 16
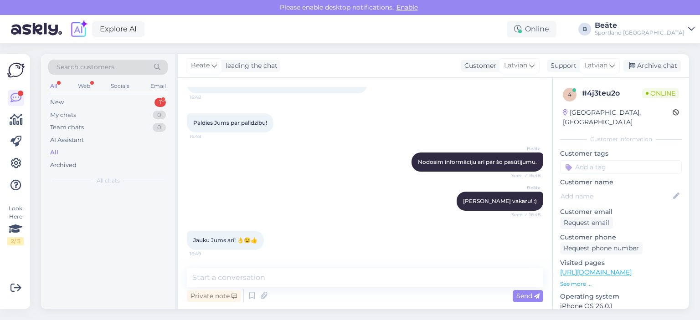
scroll to position [642, 0]
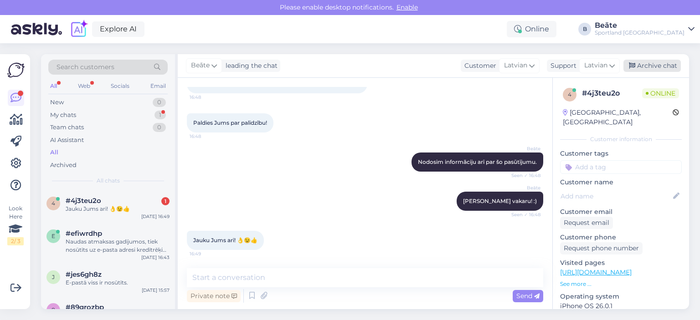
click at [656, 69] on div "Archive chat" at bounding box center [651, 66] width 57 height 12
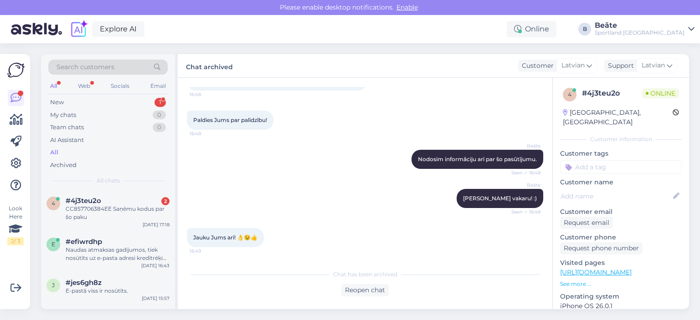
scroll to position [684, 0]
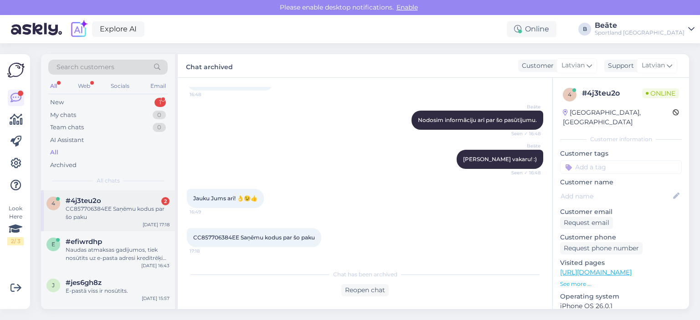
click at [120, 214] on div "CC857706384EE Saņēmu kodus par šo paku" at bounding box center [118, 213] width 104 height 16
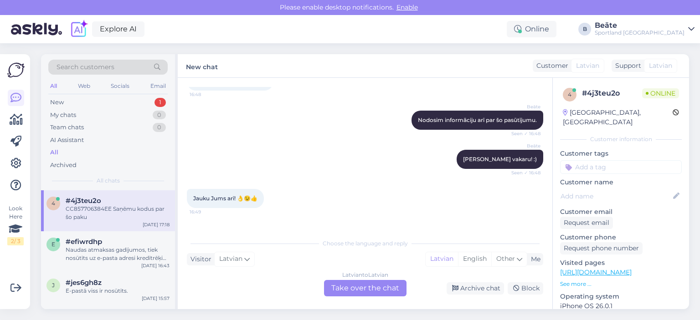
scroll to position [715, 0]
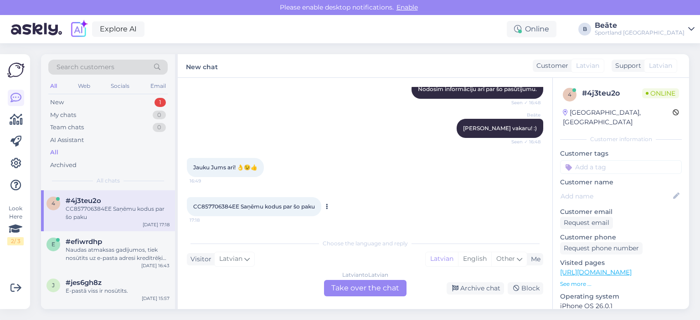
click at [221, 205] on span "CC857706384EE Saņēmu kodus par šo paku" at bounding box center [254, 206] width 122 height 7
copy span "CC857706384EE"
click at [357, 283] on div "Latvian to Latvian Take over the chat" at bounding box center [365, 288] width 82 height 16
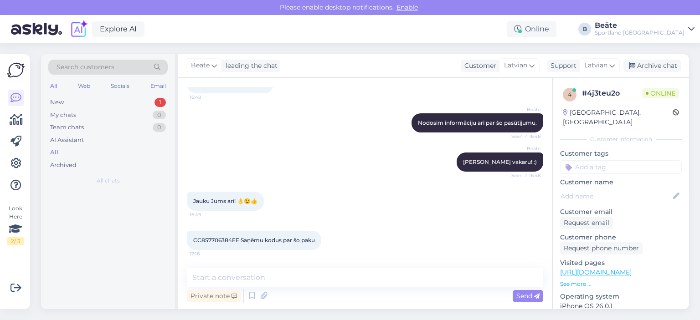
scroll to position [682, 0]
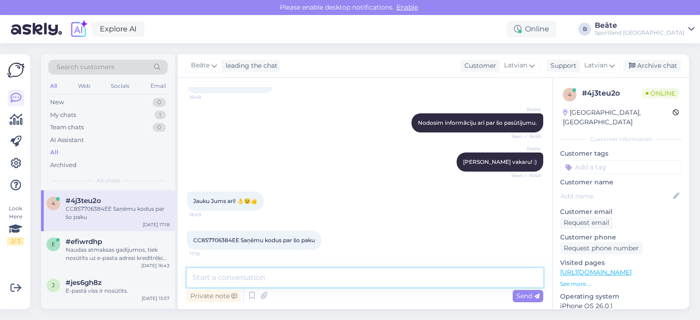
click at [348, 281] on textarea at bounding box center [365, 277] width 356 height 19
type textarea "š"
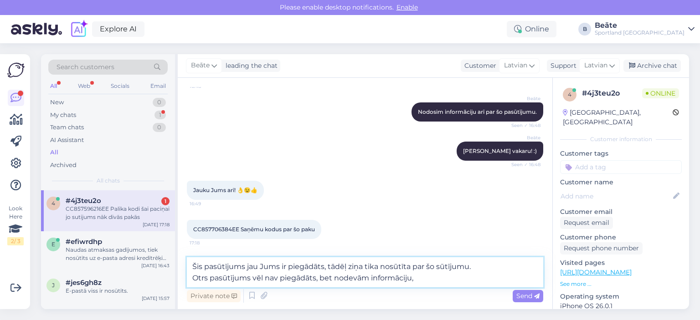
scroll to position [740, 0]
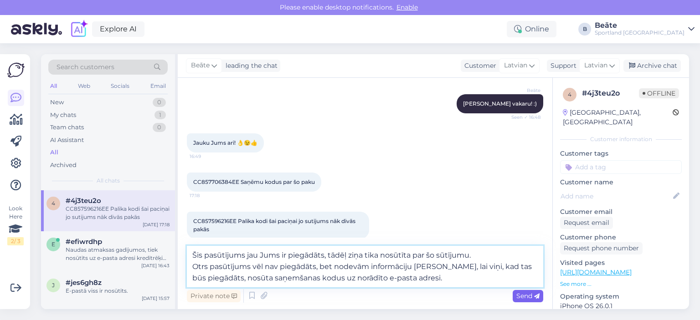
type textarea "Šis pasūtījums jau Jums ir piegādāts, tādēļ ziņa tika nosūtīta par šo sūtījumu.…"
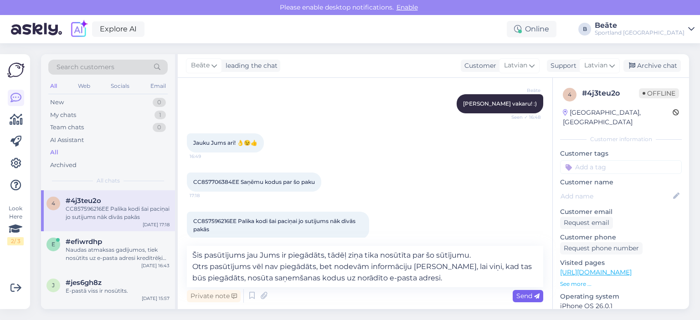
click at [523, 299] on span "Send" at bounding box center [527, 296] width 23 height 8
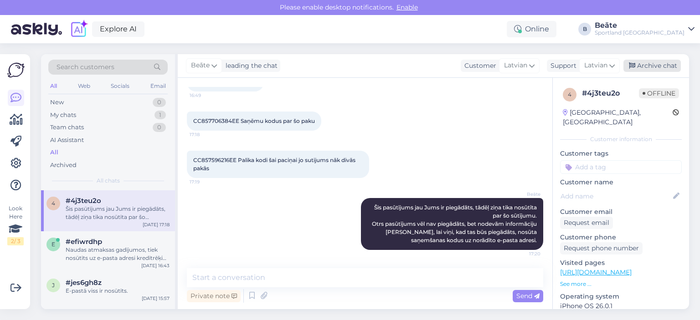
click at [637, 65] on div "Archive chat" at bounding box center [651, 66] width 57 height 12
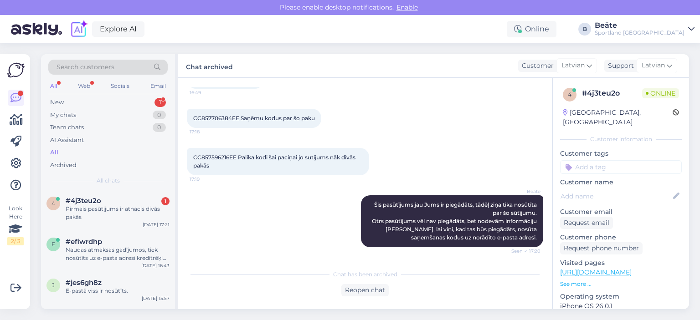
scroll to position [843, 0]
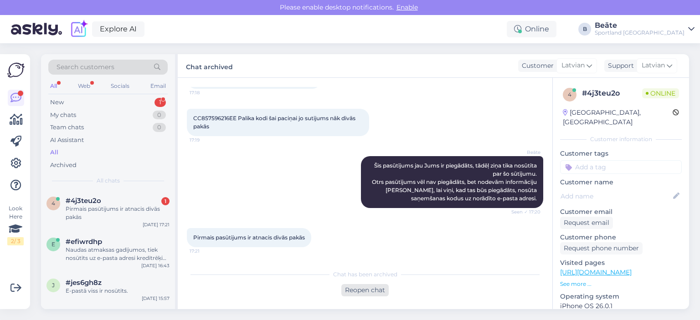
click at [369, 292] on div "Reopen chat" at bounding box center [364, 290] width 47 height 12
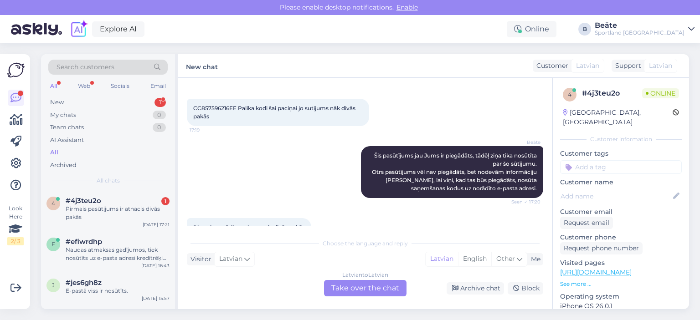
click at [369, 292] on div "Latvian to Latvian Take over the chat" at bounding box center [365, 288] width 82 height 16
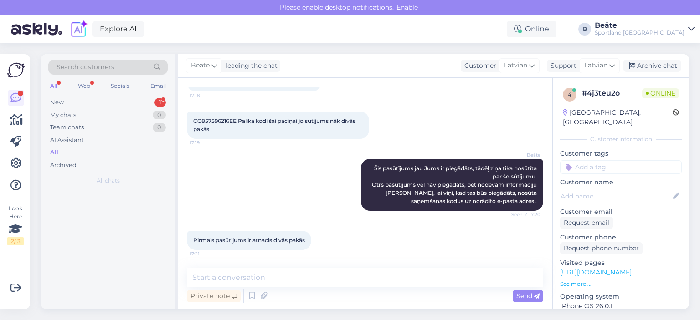
scroll to position [840, 0]
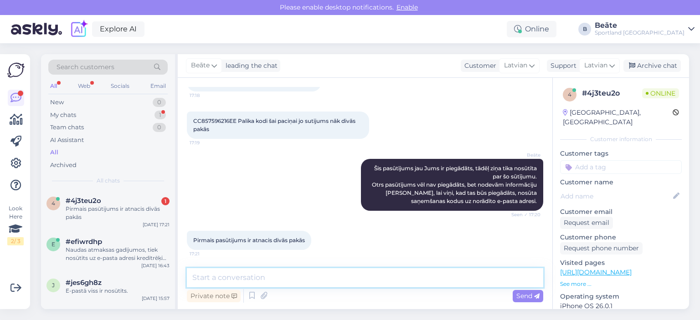
click at [354, 287] on textarea at bounding box center [365, 277] width 356 height 19
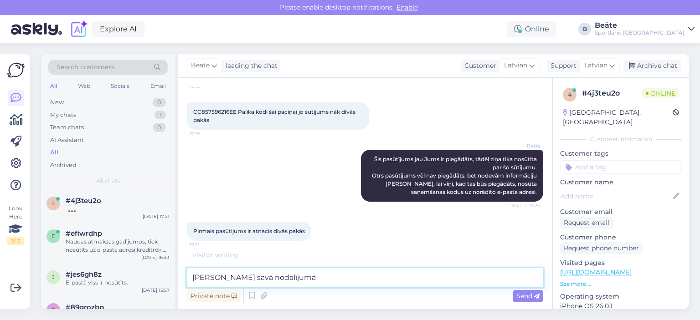
type textarea "[PERSON_NAME] savā nodalījumā?"
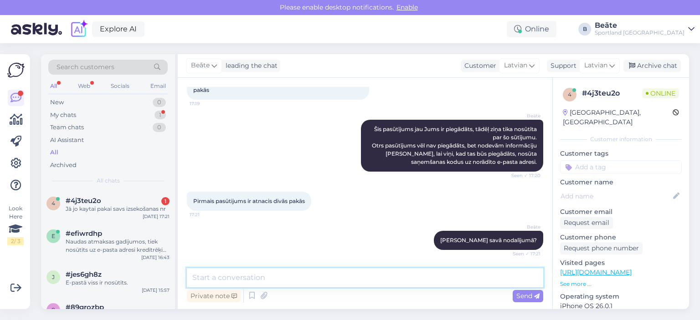
scroll to position [918, 0]
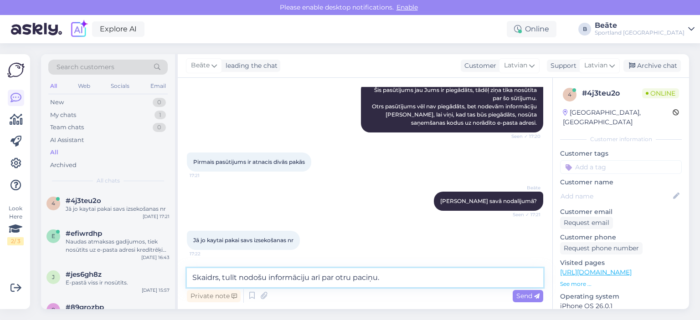
type textarea "Skaidrs, tulīt nodošu informāciju arī par otru paciņu."
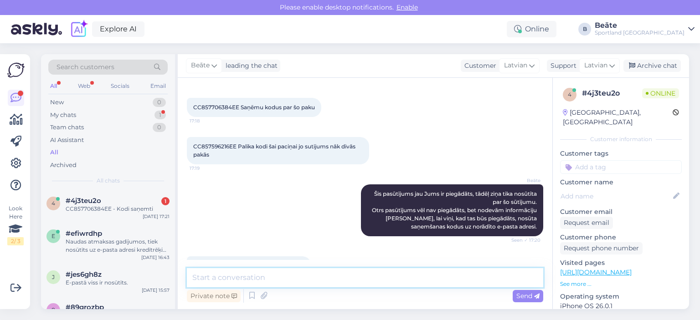
scroll to position [769, 0]
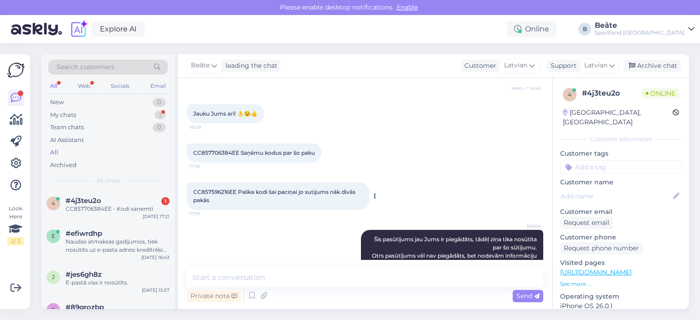
click at [221, 191] on span "CC857596216EE Palika kodi šai paciņai jo sutijums nāk divās pakās" at bounding box center [275, 196] width 164 height 15
copy span "CC857596216EE"
click at [265, 223] on div "[PERSON_NAME] Šis pasūtījums jau Jums ir piegādāts, tādēļ ziņa tika nosūtīta pa…" at bounding box center [365, 256] width 356 height 72
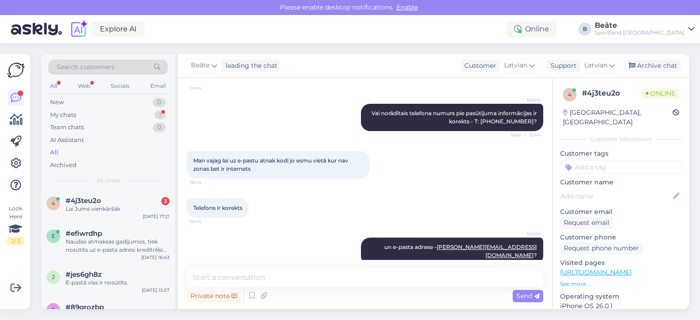
scroll to position [301, 0]
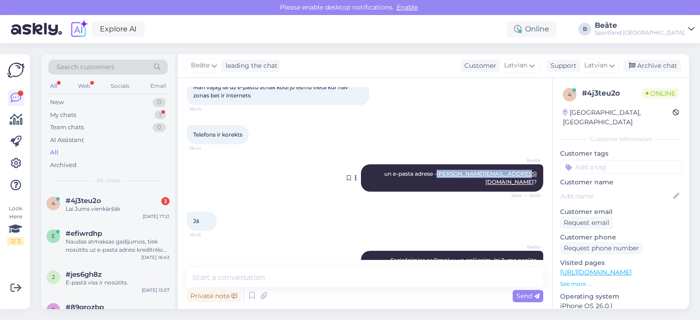
drag, startPoint x: 441, startPoint y: 174, endPoint x: 524, endPoint y: 173, distance: 83.8
click at [524, 173] on span "un e-pasta adrese - [PERSON_NAME][EMAIL_ADDRESS][DOMAIN_NAME] ?" at bounding box center [460, 177] width 153 height 15
copy span "[PERSON_NAME][EMAIL_ADDRESS][DOMAIN_NAME]"
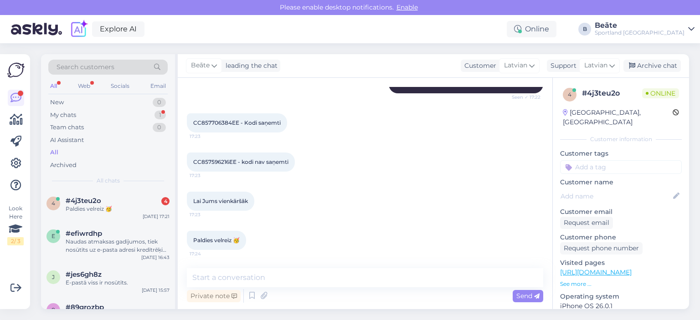
scroll to position [1114, 0]
click at [303, 274] on textarea at bounding box center [365, 277] width 356 height 19
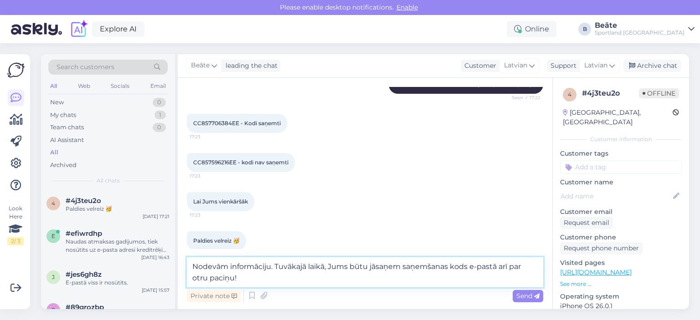
type textarea "Nodevām informāciju. Tuvākajā laikā, Jums būtu jāsaņem saņemšanas kods e-pastā …"
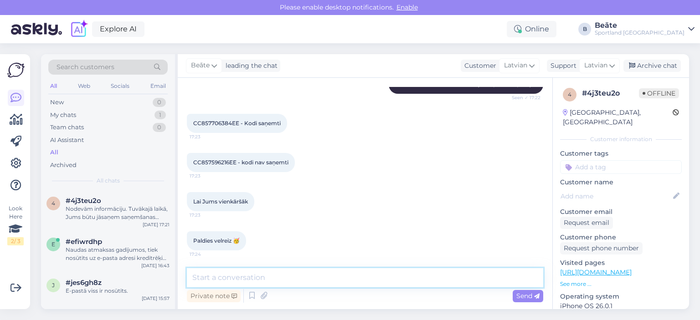
scroll to position [1162, 0]
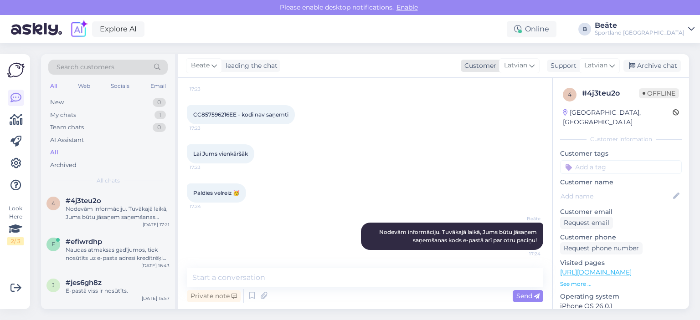
drag, startPoint x: 642, startPoint y: 63, endPoint x: 590, endPoint y: 69, distance: 52.8
click at [643, 63] on div "Archive chat" at bounding box center [651, 66] width 57 height 12
